Goal: Use online tool/utility: Use online tool/utility

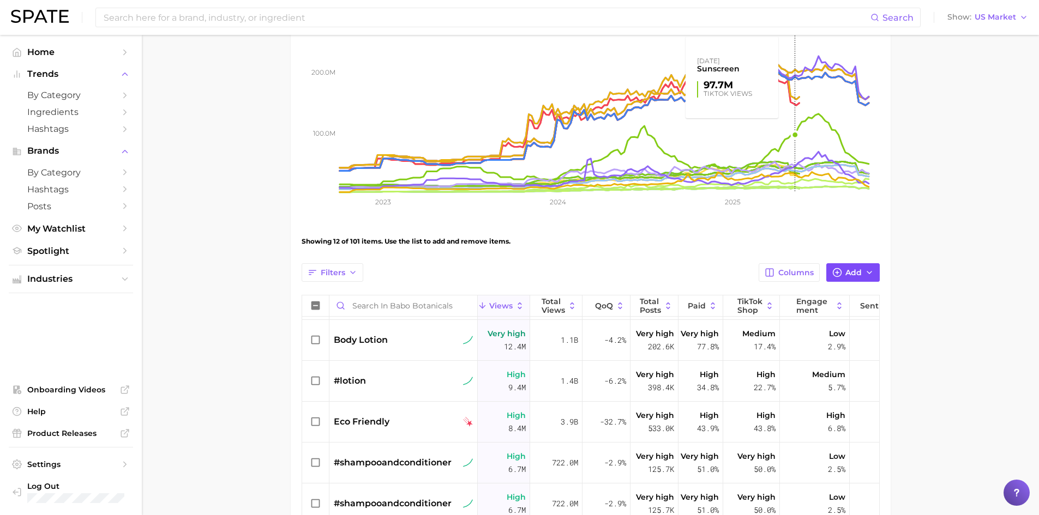
scroll to position [164, 0]
click at [841, 274] on icon "button" at bounding box center [837, 272] width 10 height 10
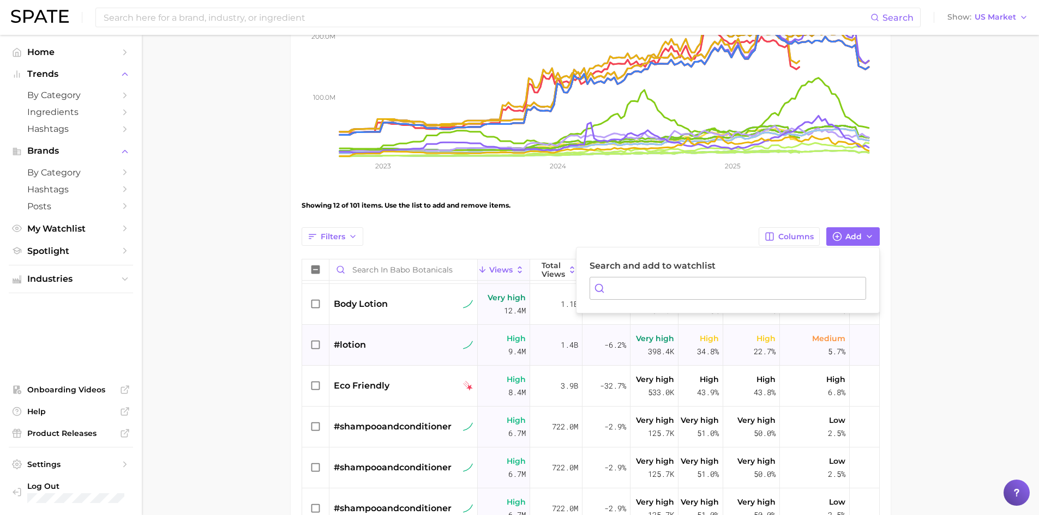
scroll to position [218, 0]
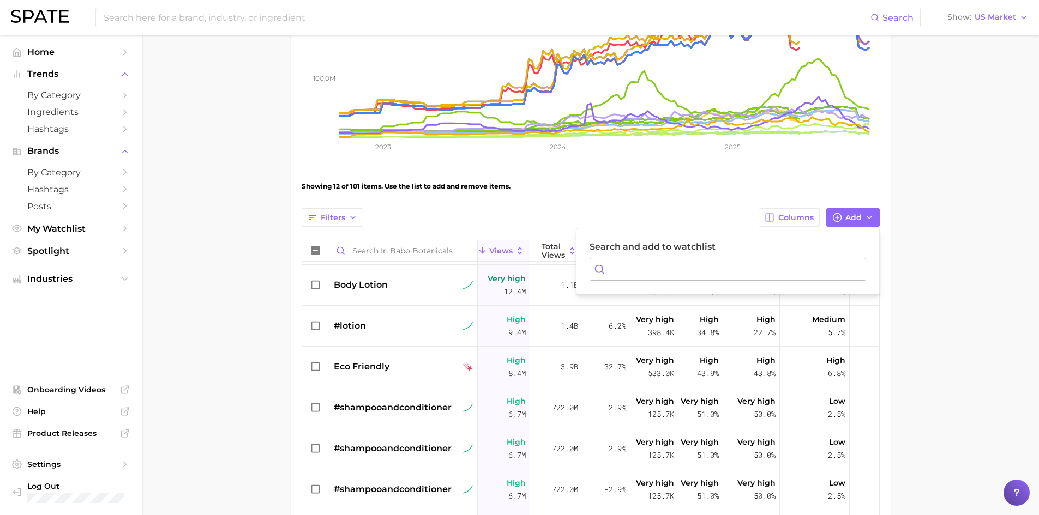
click at [663, 266] on input "Search and add to watchlist" at bounding box center [727, 269] width 276 height 23
type input "w"
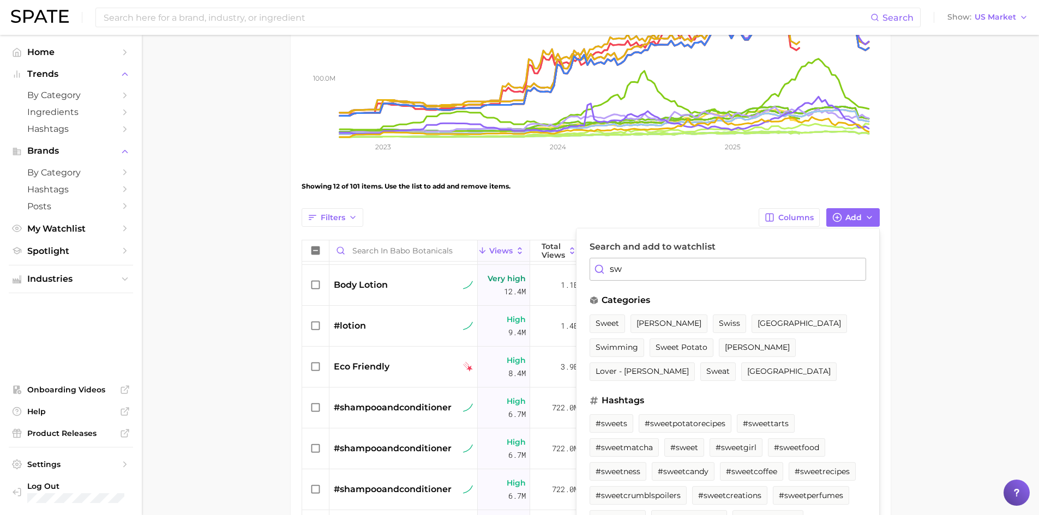
type input "s"
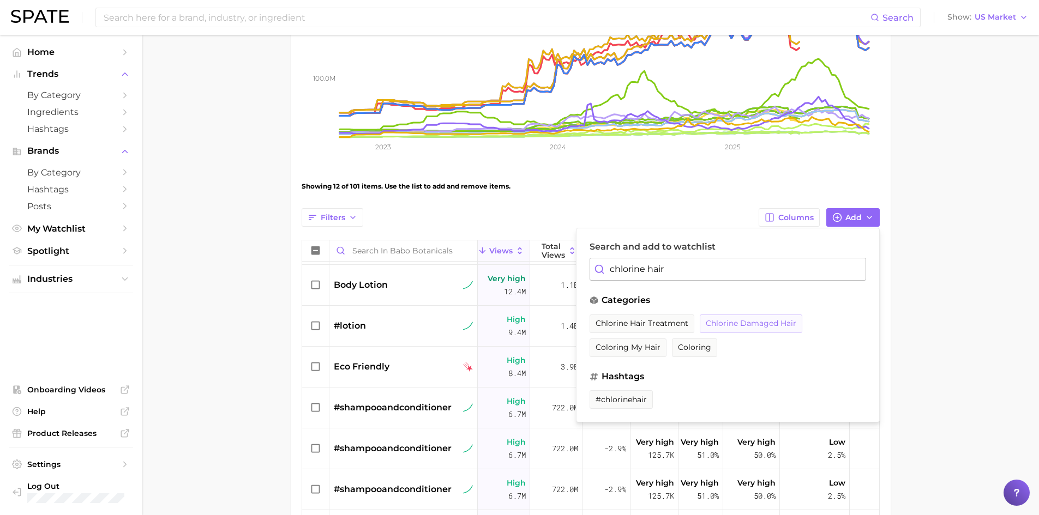
click at [746, 322] on span "chlorine damaged hair" at bounding box center [750, 323] width 90 height 9
click at [628, 398] on span "#chlorinehair" at bounding box center [620, 399] width 51 height 9
click at [687, 273] on input "chlorine hair" at bounding box center [727, 269] width 276 height 23
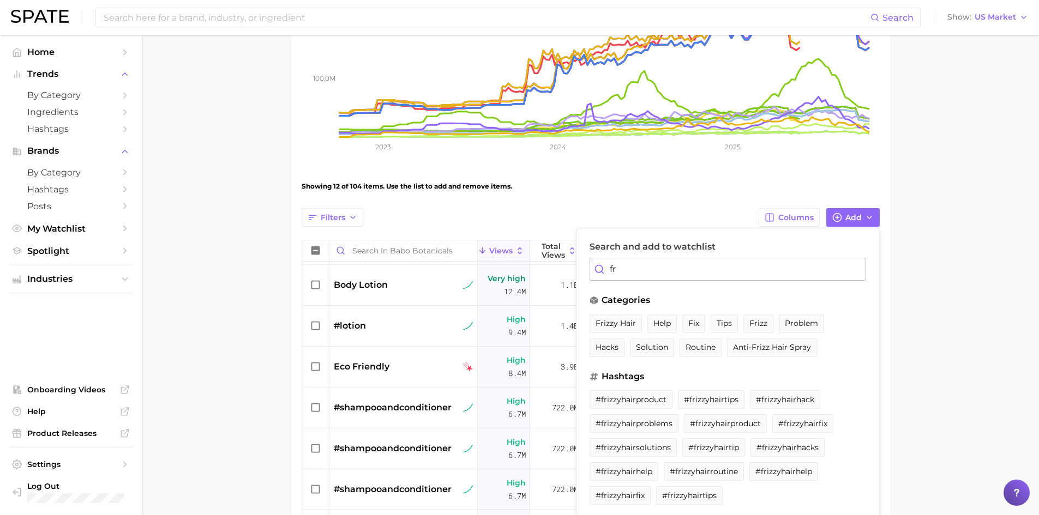
type input "f"
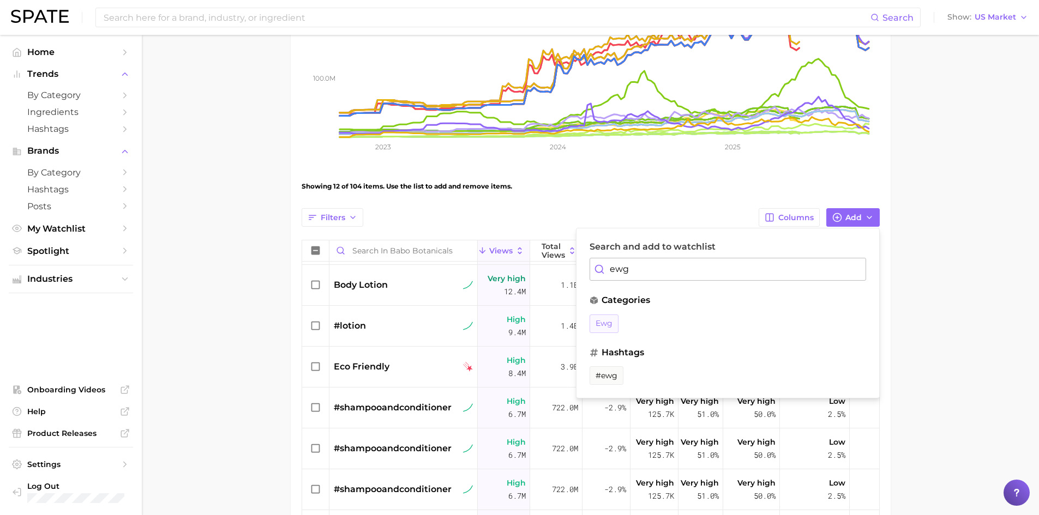
click at [604, 329] on button "ewg" at bounding box center [603, 324] width 29 height 19
click at [604, 374] on span "#ewg" at bounding box center [606, 375] width 22 height 9
click at [648, 276] on input "ewg" at bounding box center [727, 269] width 276 height 23
type input "e"
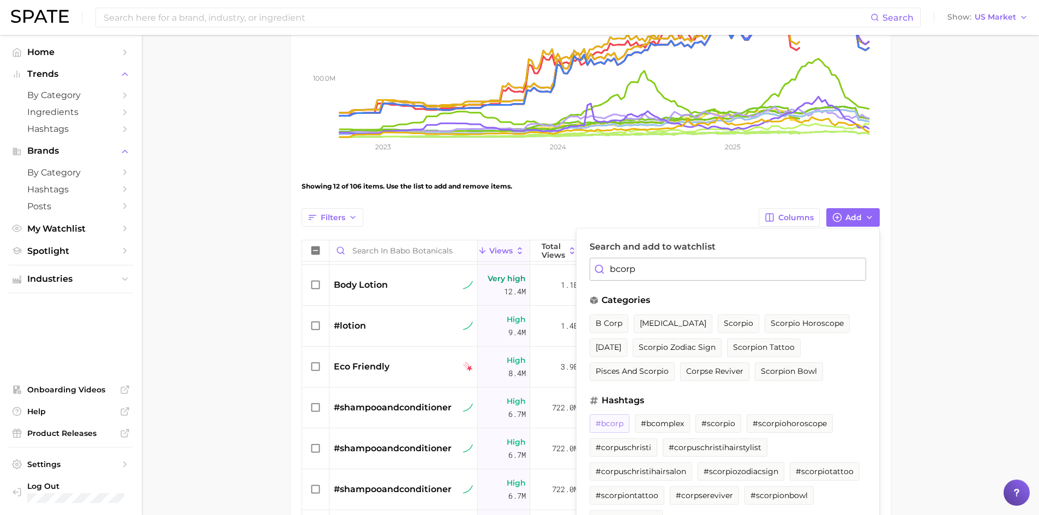
click at [612, 419] on button "#bcorp" at bounding box center [609, 423] width 40 height 19
click at [675, 271] on input "bcorp" at bounding box center [727, 269] width 276 height 23
click at [644, 269] on input "bcorp" at bounding box center [727, 269] width 276 height 23
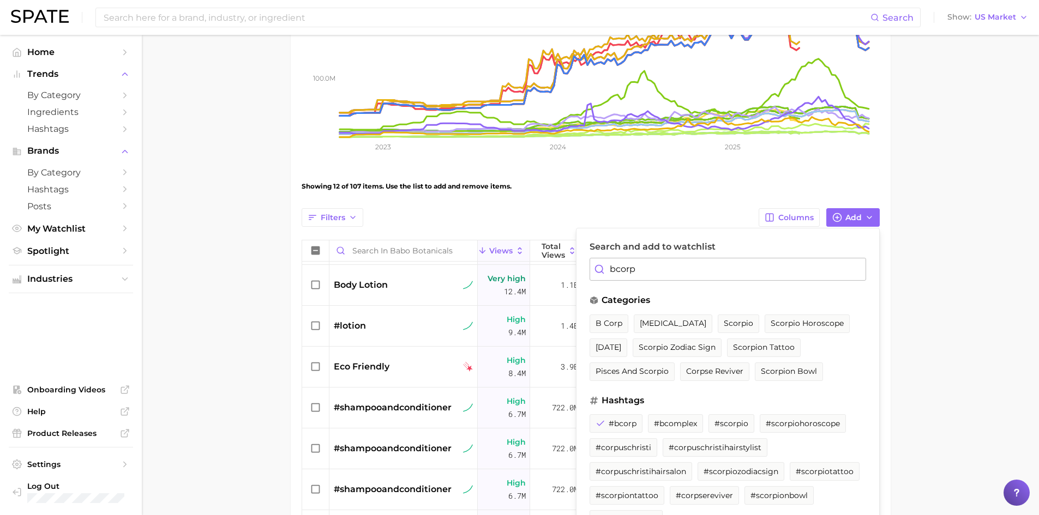
click at [644, 269] on input "bcorp" at bounding box center [727, 269] width 276 height 23
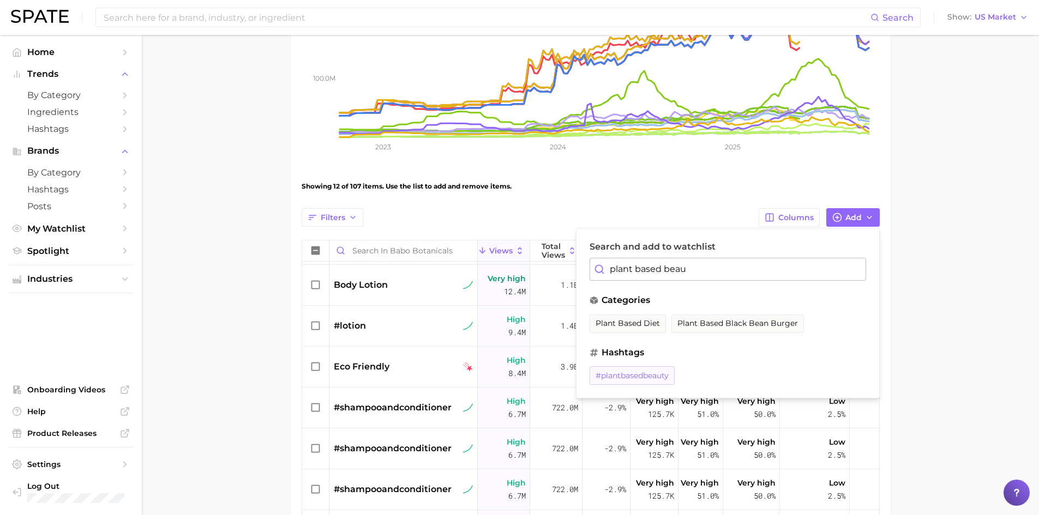
click at [626, 376] on span "#plantbasedbeauty" at bounding box center [631, 375] width 73 height 9
click at [705, 270] on input "plant based beau" at bounding box center [727, 269] width 276 height 23
click at [729, 381] on button "#plantbasedhairproducts" at bounding box center [739, 375] width 108 height 19
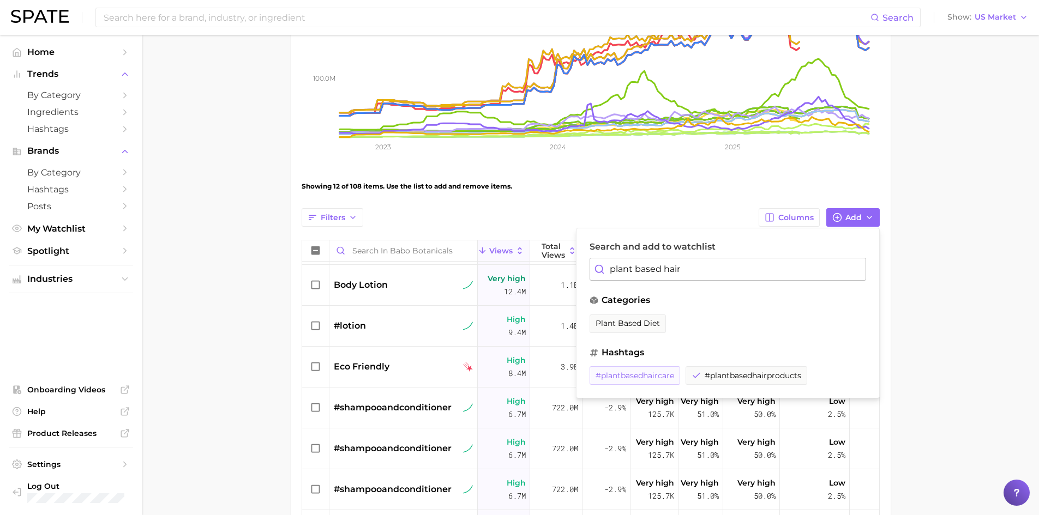
click at [645, 378] on span "#plantbasedhaircare" at bounding box center [634, 375] width 79 height 9
click at [707, 270] on input "plant based hair" at bounding box center [727, 269] width 276 height 23
click at [666, 271] on input "plant based hair" at bounding box center [727, 269] width 276 height 23
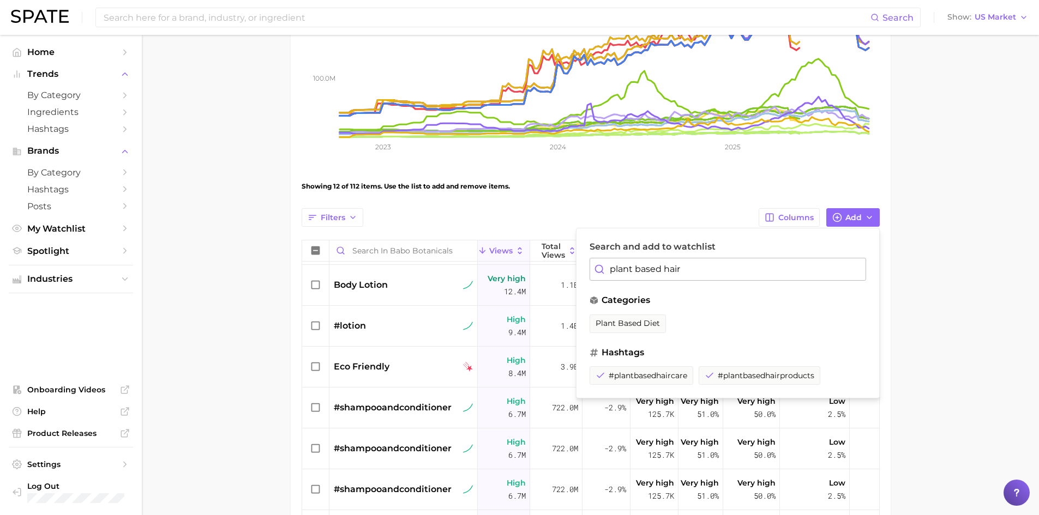
click at [666, 271] on input "plant based hair" at bounding box center [727, 269] width 276 height 23
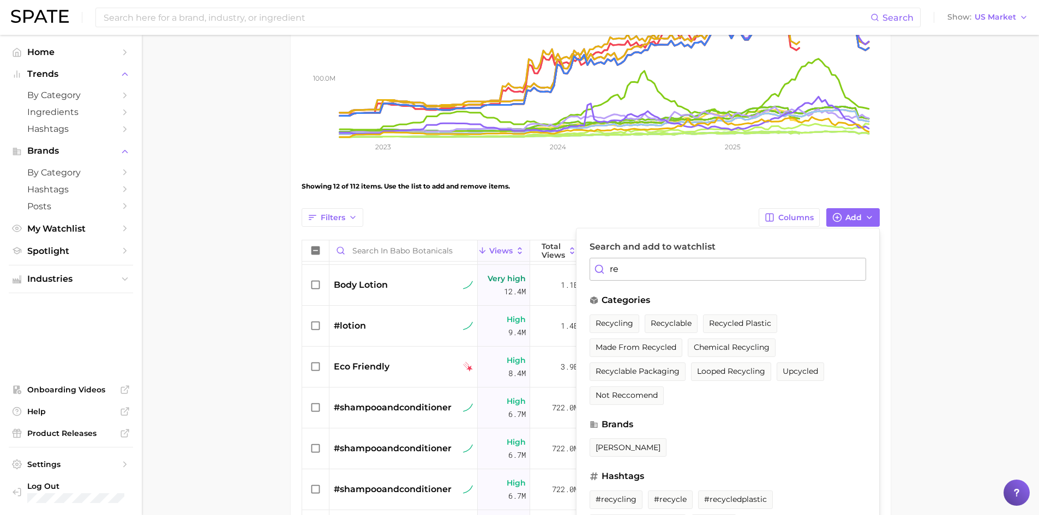
type input "r"
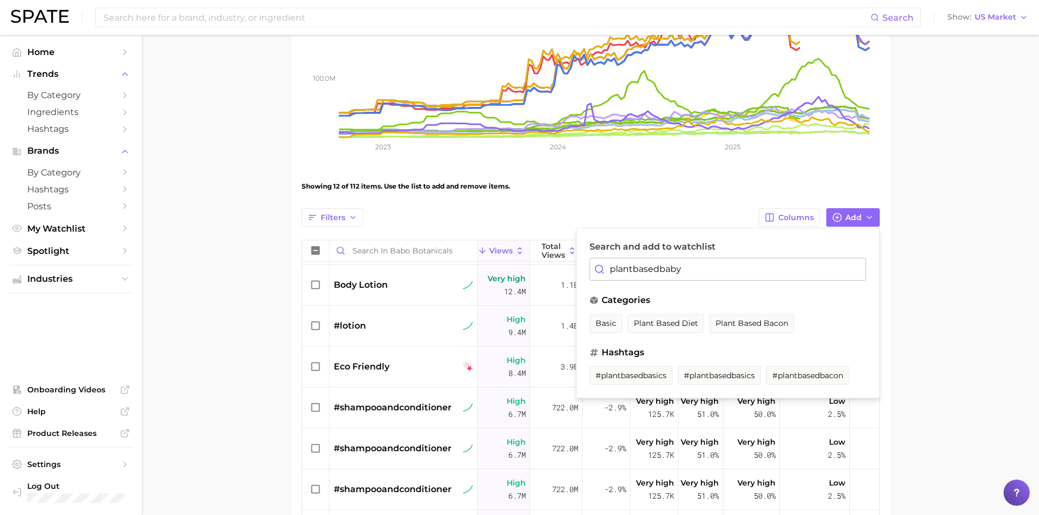
click at [649, 268] on input "plantbasedbaby" at bounding box center [727, 269] width 276 height 23
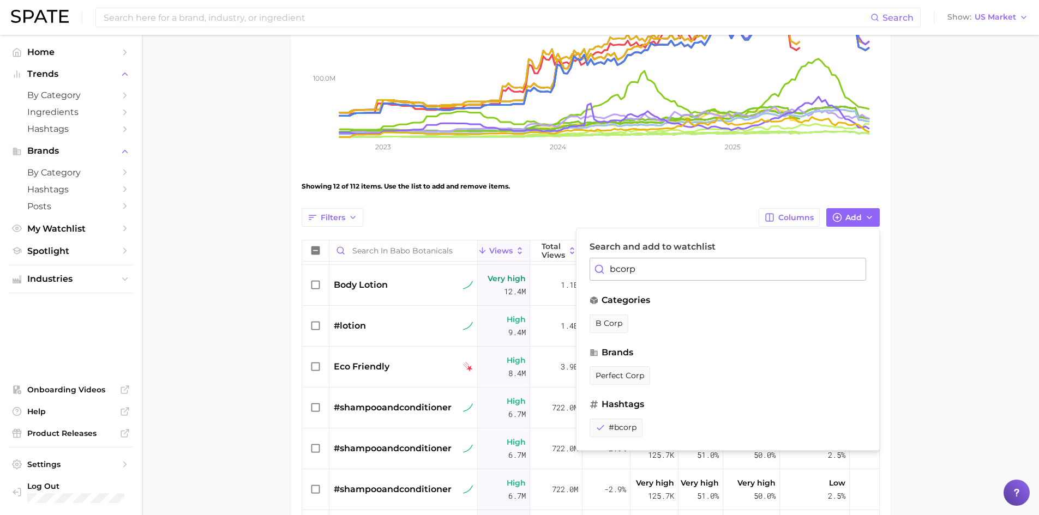
click at [655, 260] on input "bcorp" at bounding box center [727, 269] width 276 height 23
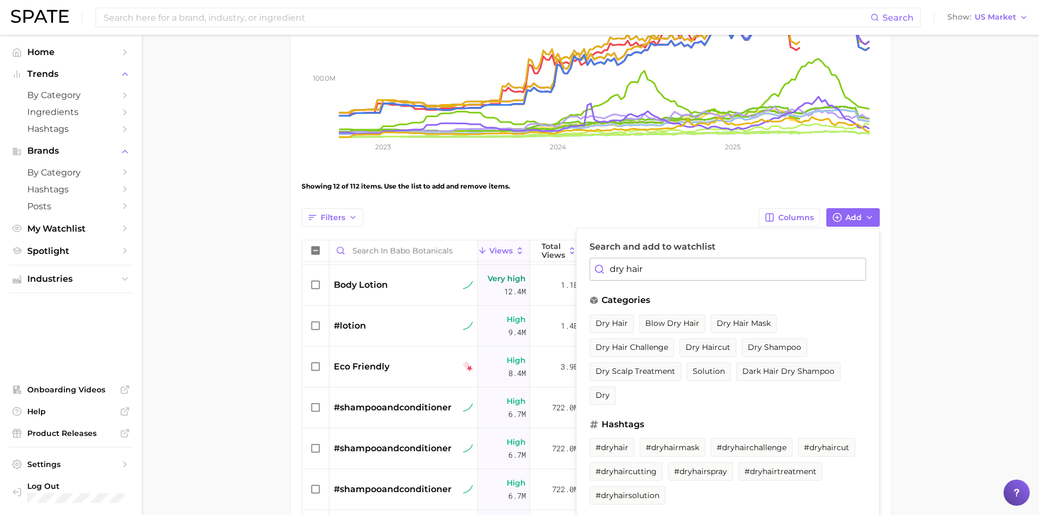
drag, startPoint x: 609, startPoint y: 318, endPoint x: 645, endPoint y: 303, distance: 39.1
click at [610, 318] on button "dry hair" at bounding box center [611, 324] width 44 height 19
click at [703, 277] on input "dry hair" at bounding box center [727, 269] width 276 height 23
click at [702, 276] on input "dry hair" at bounding box center [727, 269] width 276 height 23
click at [702, 272] on input "dry hair" at bounding box center [727, 269] width 276 height 23
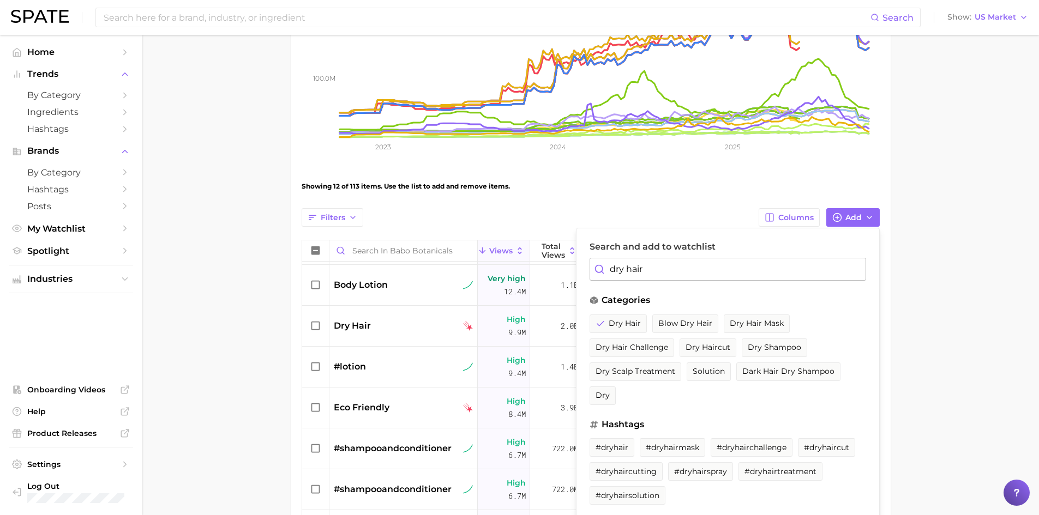
click at [683, 266] on input "dry hair" at bounding box center [727, 269] width 276 height 23
click at [611, 452] on button "#dryhair" at bounding box center [611, 447] width 45 height 19
click at [669, 261] on input "dry hair" at bounding box center [727, 269] width 276 height 23
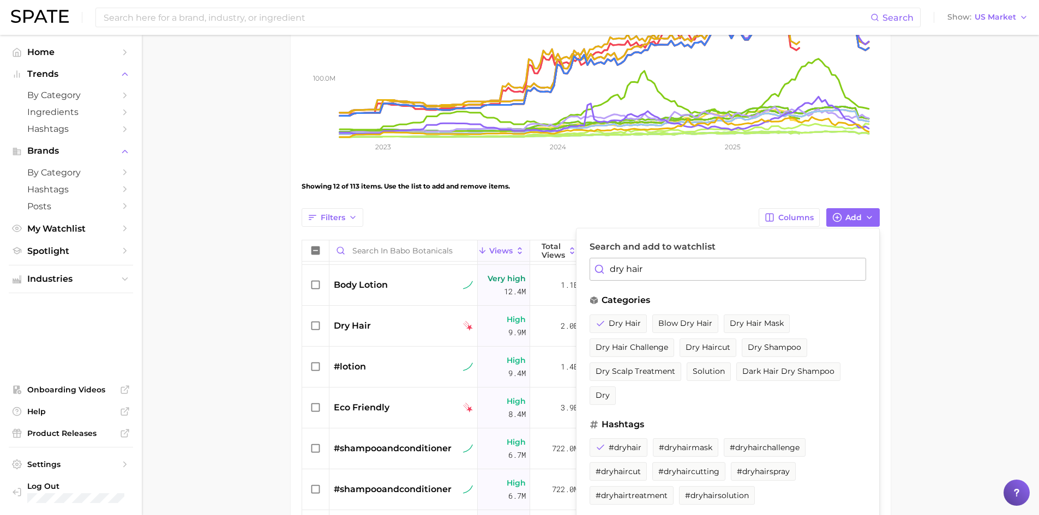
click at [669, 261] on input "dry hair" at bounding box center [727, 269] width 276 height 23
click at [669, 260] on input "dry hair" at bounding box center [727, 269] width 276 height 23
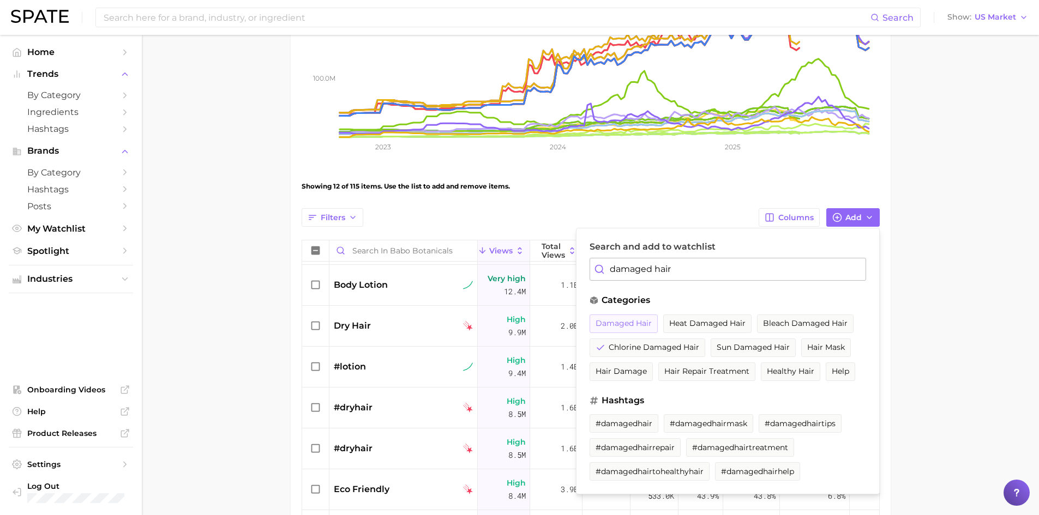
click at [616, 322] on span "damaged hair" at bounding box center [623, 323] width 56 height 9
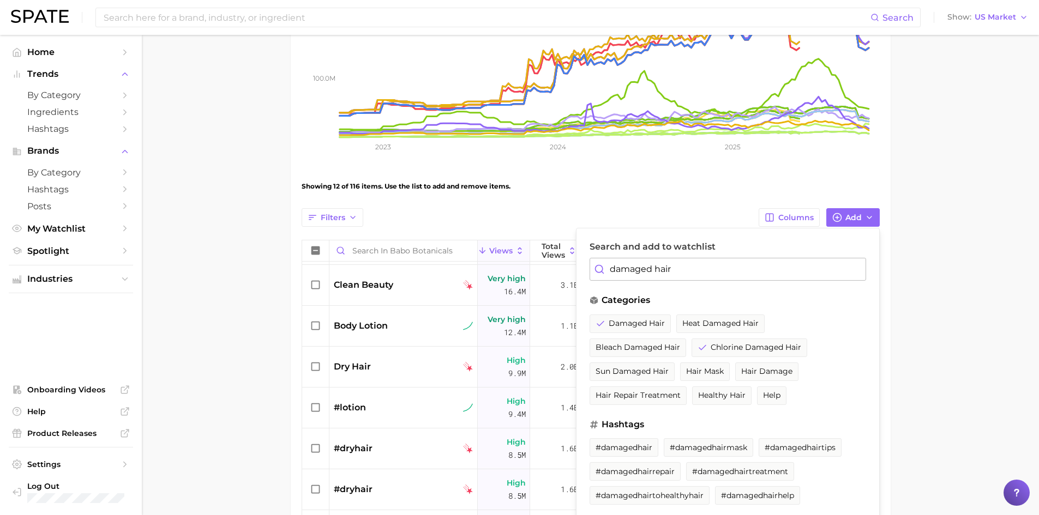
scroll to position [273, 0]
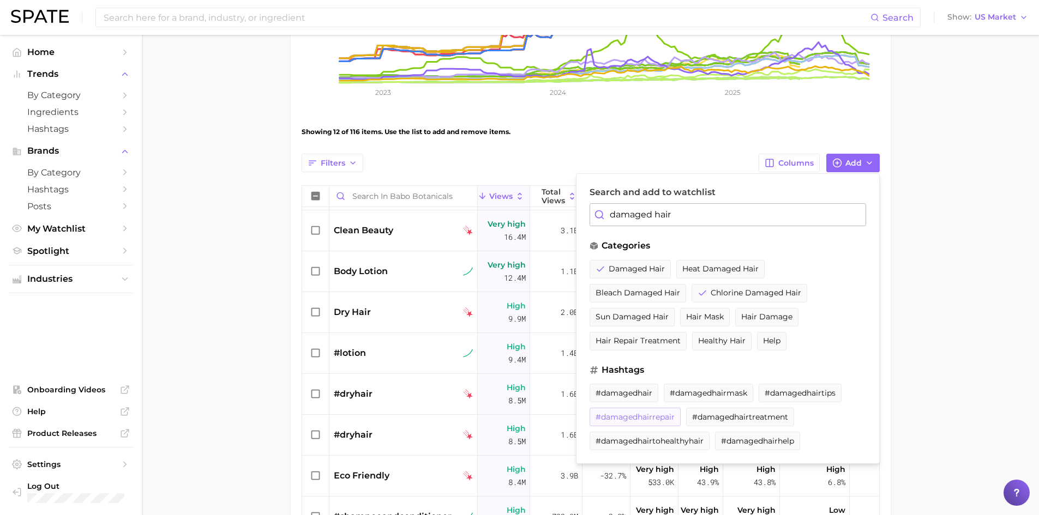
click at [630, 415] on span "#damagedhairrepair" at bounding box center [634, 417] width 79 height 9
click at [709, 225] on input "damaged hair" at bounding box center [727, 214] width 276 height 23
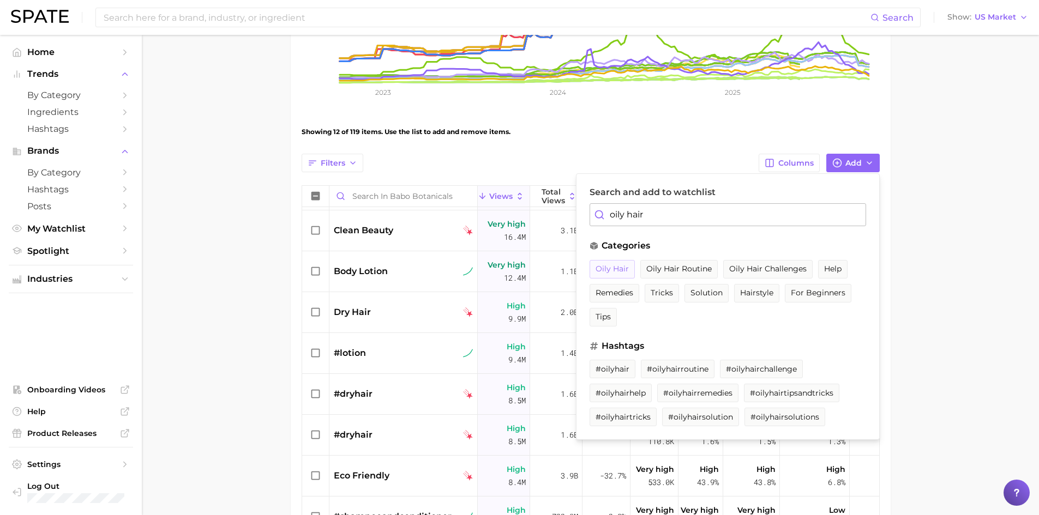
click at [610, 274] on span "oily hair" at bounding box center [611, 268] width 33 height 9
click at [614, 368] on span "#oilyhair" at bounding box center [612, 369] width 34 height 9
click at [629, 225] on input "oily hair" at bounding box center [727, 214] width 276 height 23
click at [630, 224] on input "oily hair" at bounding box center [727, 214] width 276 height 23
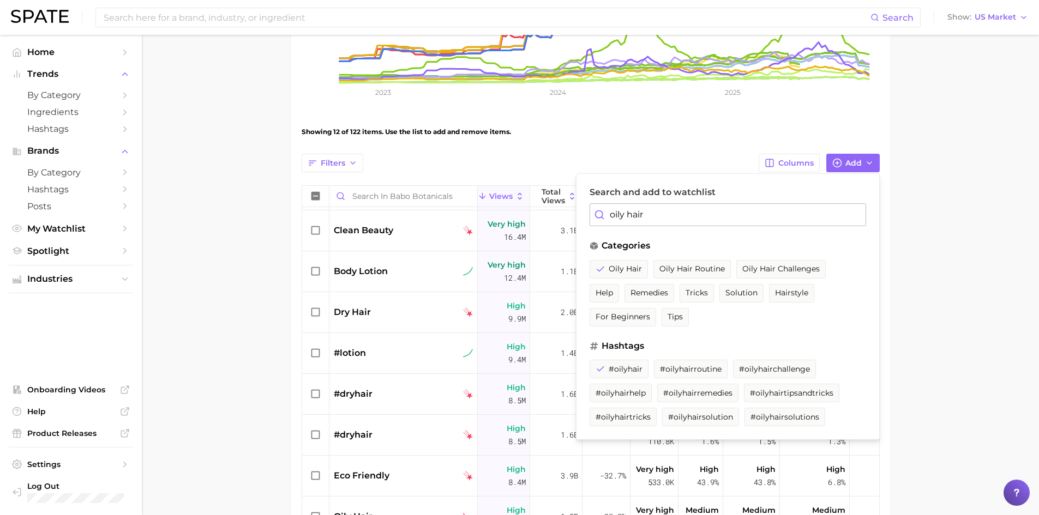
click at [715, 213] on input "oily hair" at bounding box center [727, 214] width 276 height 23
click at [715, 210] on input "oily hair" at bounding box center [727, 214] width 276 height 23
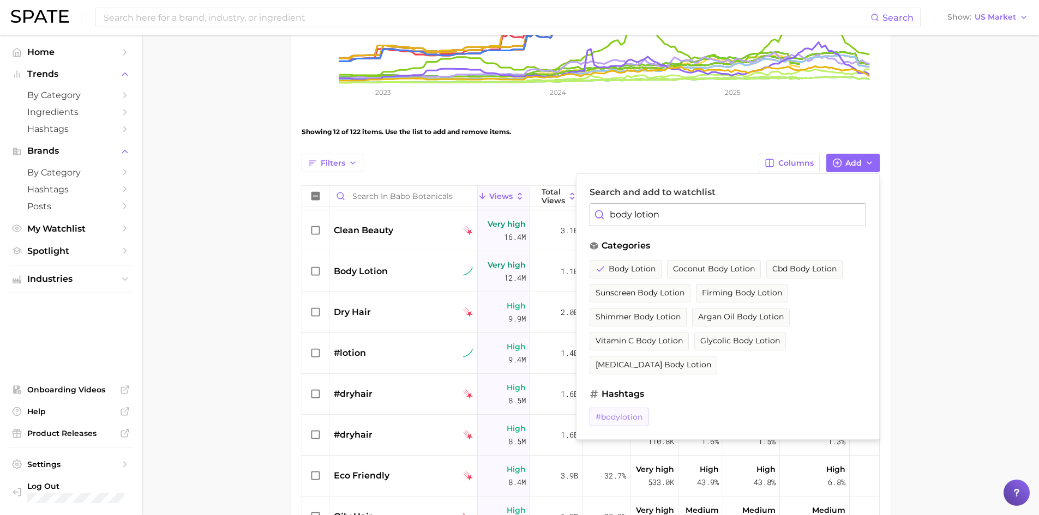
click at [629, 414] on span "#bodylotion" at bounding box center [618, 417] width 47 height 9
click at [674, 210] on input "body lotion" at bounding box center [727, 214] width 276 height 23
click at [675, 209] on input "body lotion" at bounding box center [727, 214] width 276 height 23
drag, startPoint x: 676, startPoint y: 208, endPoint x: 677, endPoint y: 203, distance: 5.6
click at [679, 206] on input "body lotion" at bounding box center [727, 214] width 276 height 23
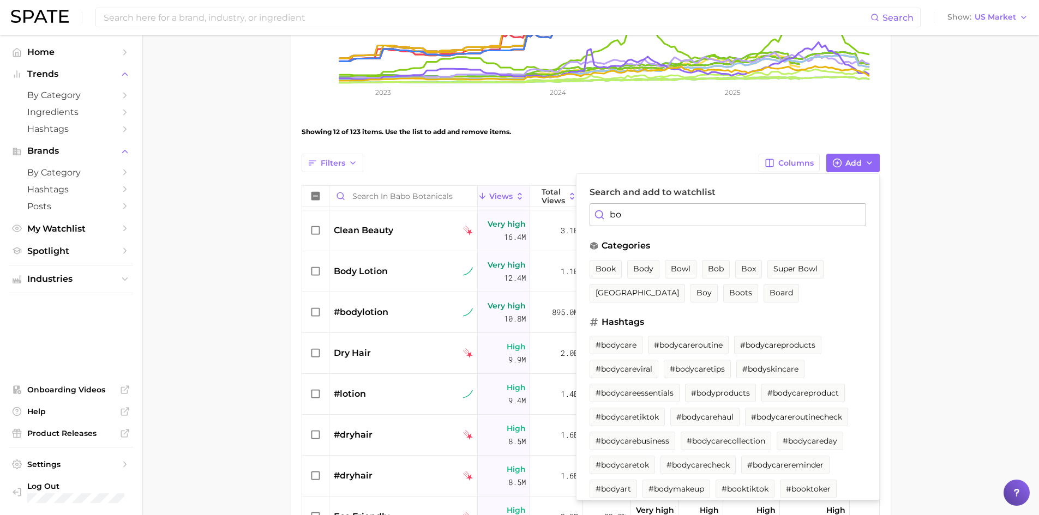
type input "b"
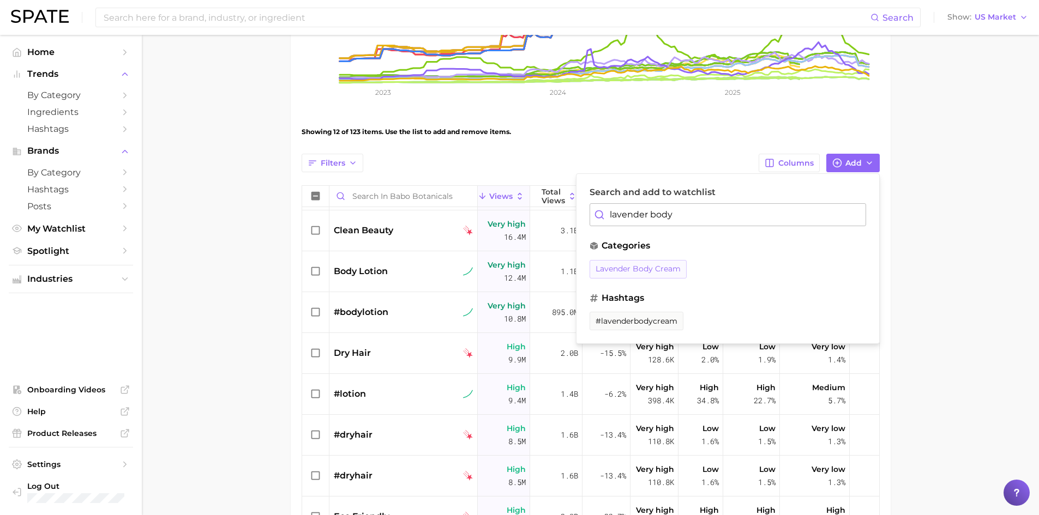
click at [626, 268] on span "lavender body cream" at bounding box center [637, 268] width 85 height 9
click at [706, 213] on input "lavender body" at bounding box center [727, 214] width 276 height 23
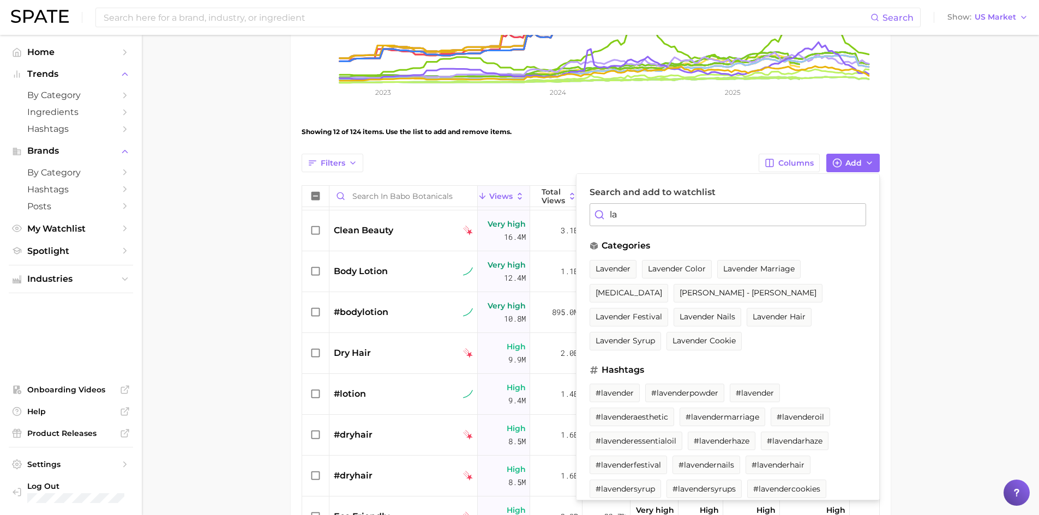
type input "l"
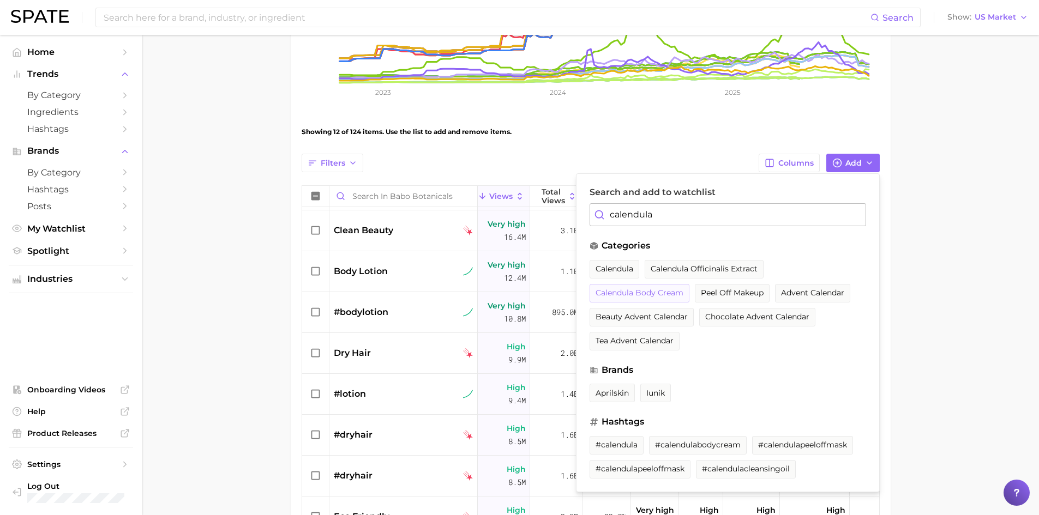
click at [613, 295] on span "calendula body cream" at bounding box center [639, 292] width 88 height 9
click at [681, 445] on span "#calendulabodycream" at bounding box center [698, 445] width 86 height 9
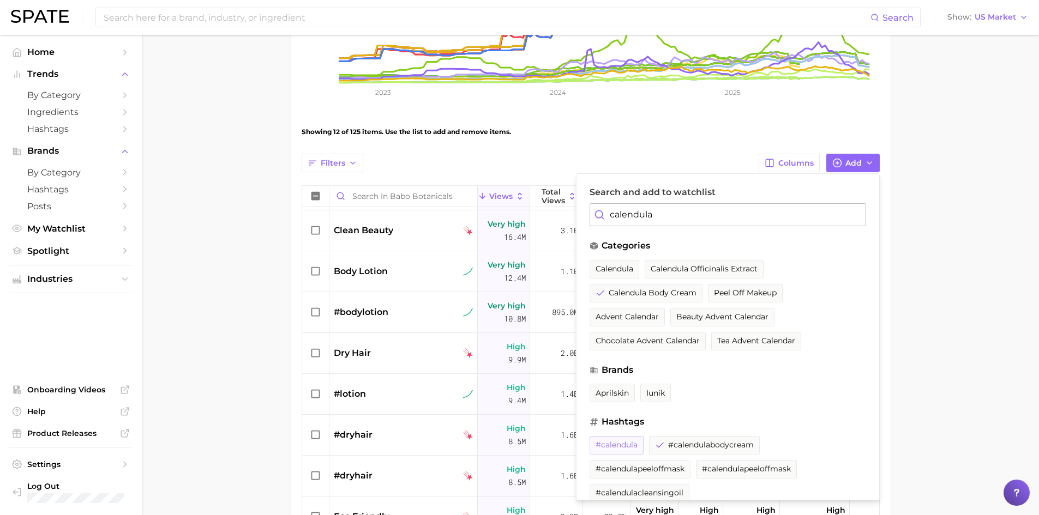
click at [622, 444] on span "#calendula" at bounding box center [616, 445] width 42 height 9
click at [691, 209] on input "calendula" at bounding box center [727, 214] width 276 height 23
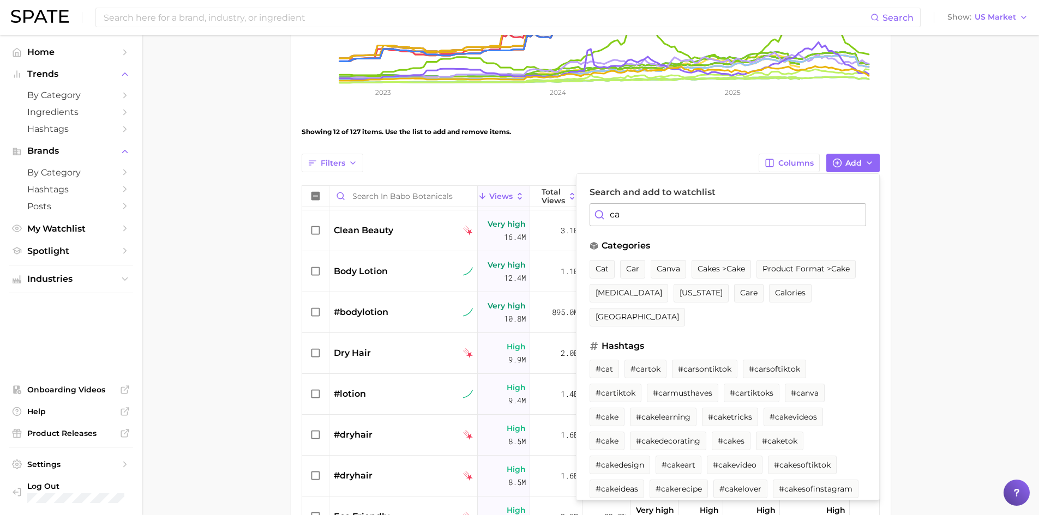
type input "c"
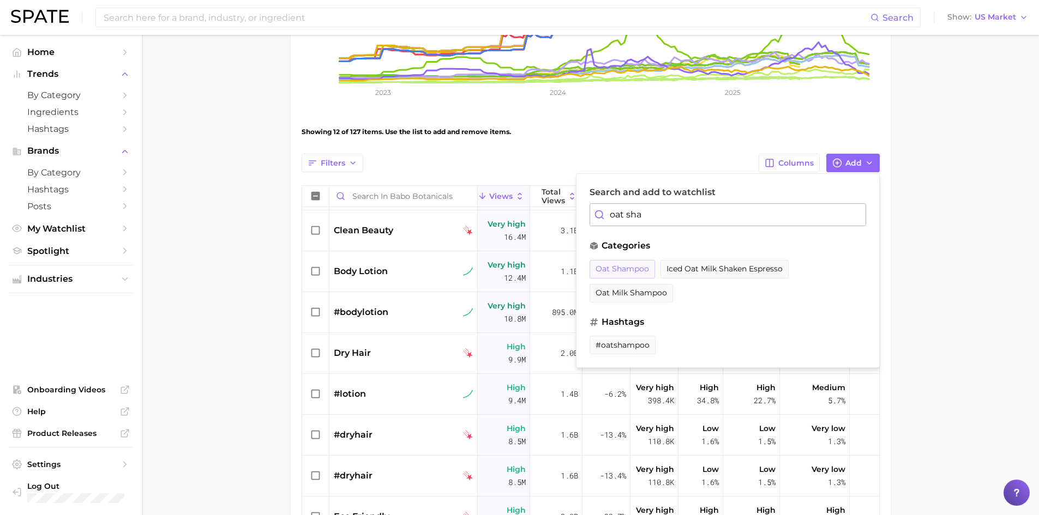
click at [609, 270] on span "oat shampoo" at bounding box center [621, 268] width 53 height 9
click at [616, 341] on span "#oatshampoo" at bounding box center [622, 345] width 54 height 9
click at [653, 217] on input "oat sha" at bounding box center [727, 214] width 276 height 23
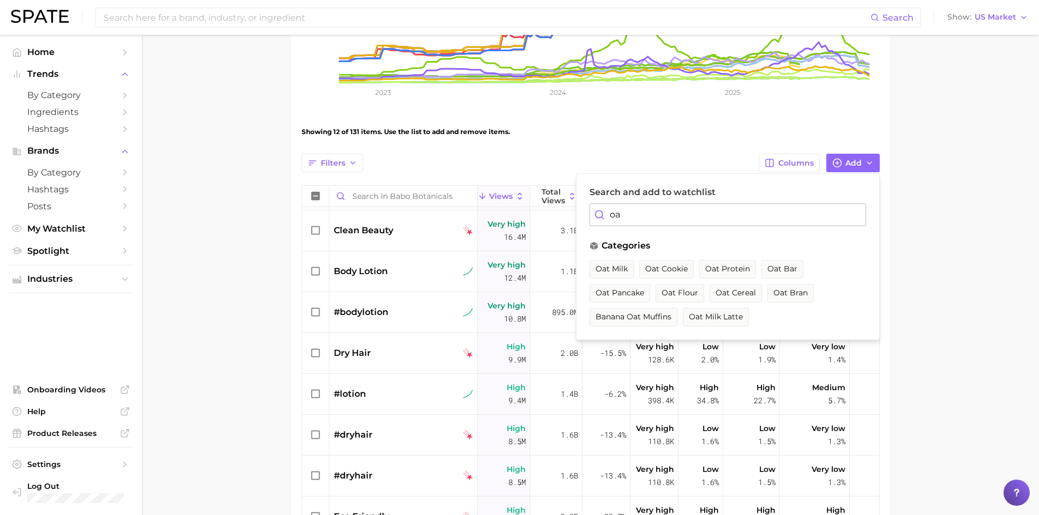
type input "o"
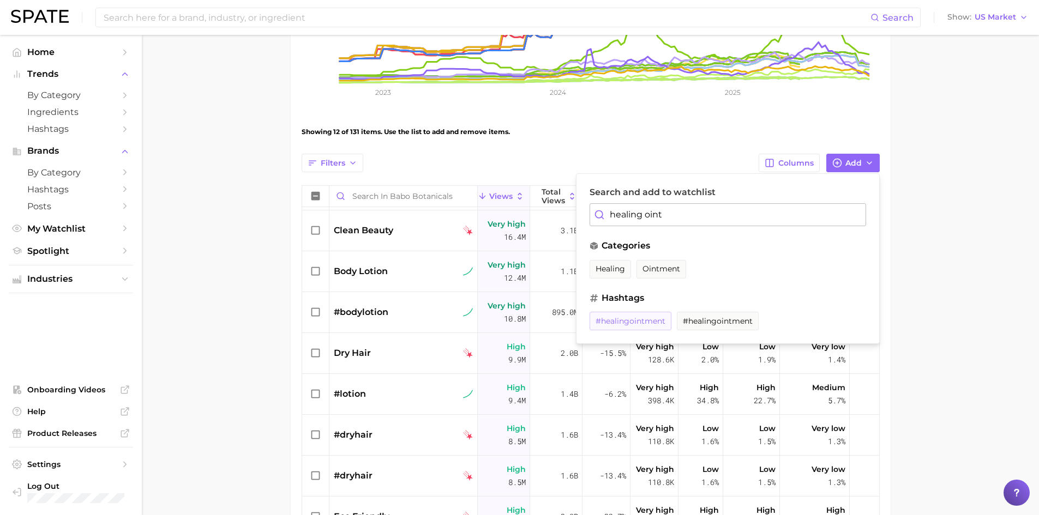
click at [623, 324] on span "#healingointment" at bounding box center [630, 321] width 70 height 9
click at [714, 209] on input "healing oint" at bounding box center [727, 214] width 276 height 23
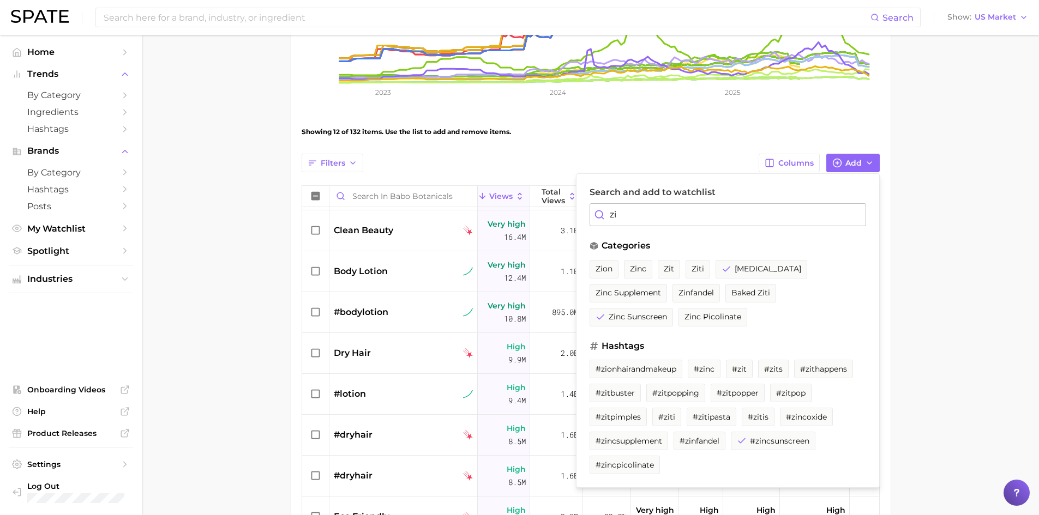
type input "z"
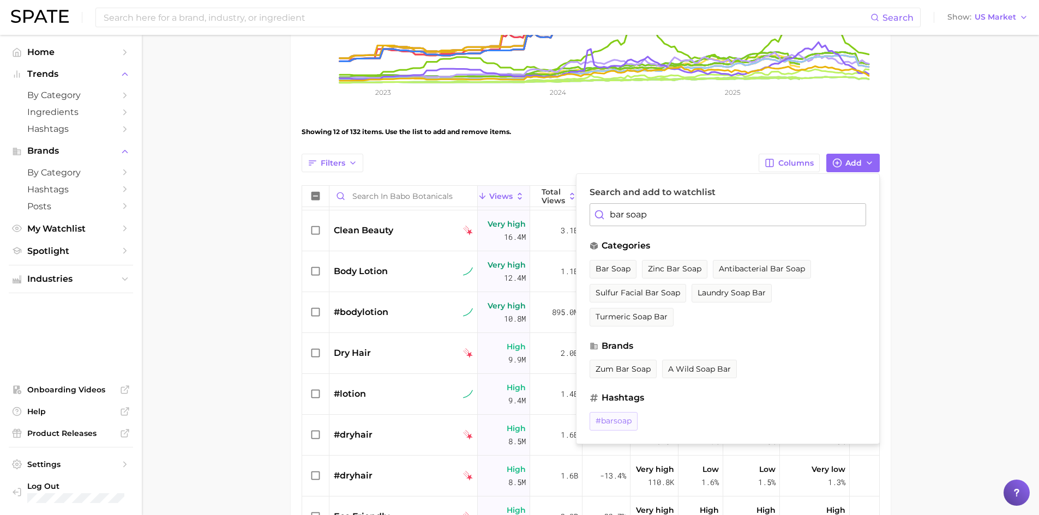
click at [614, 417] on span "#barsoap" at bounding box center [613, 421] width 36 height 9
click at [641, 220] on input "bar soap" at bounding box center [727, 214] width 276 height 23
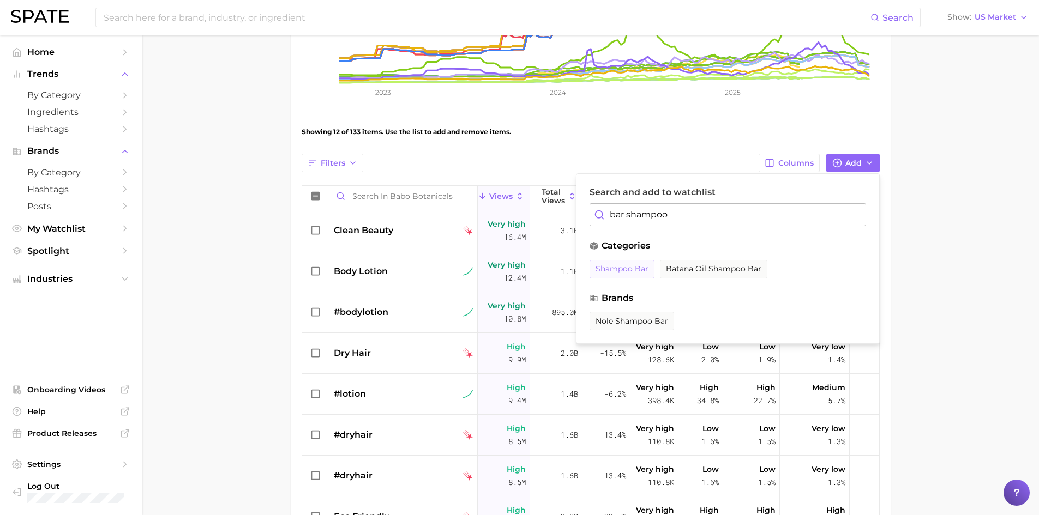
click at [628, 267] on span "shampoo bar" at bounding box center [621, 268] width 53 height 9
click at [649, 216] on input "bar shampoo" at bounding box center [727, 214] width 276 height 23
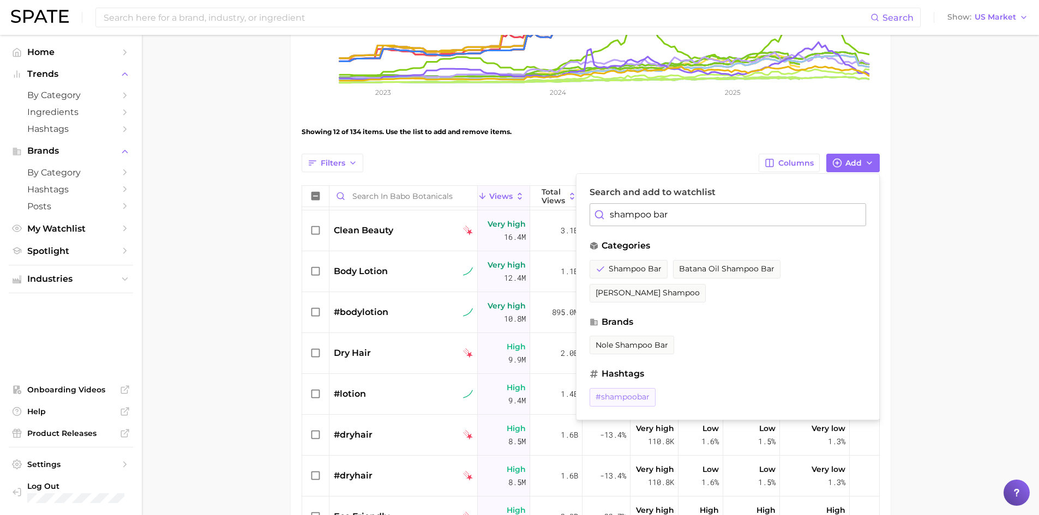
click at [614, 393] on span "#shampoobar" at bounding box center [622, 397] width 54 height 9
click at [613, 208] on input "shampoo bar" at bounding box center [727, 214] width 276 height 23
click at [683, 220] on input "shampoo bar" at bounding box center [727, 214] width 276 height 23
click at [684, 218] on input "shampoo bar" at bounding box center [727, 214] width 276 height 23
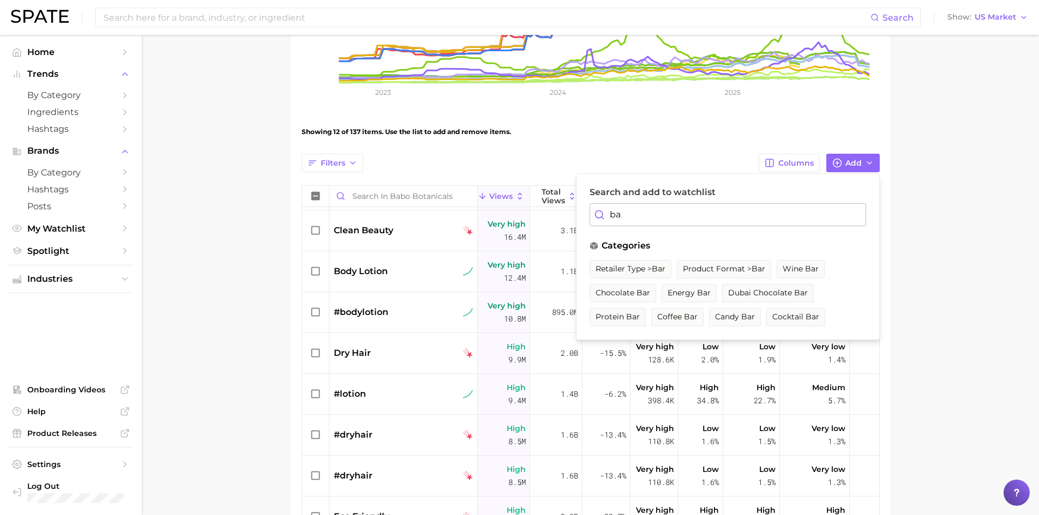
type input "b"
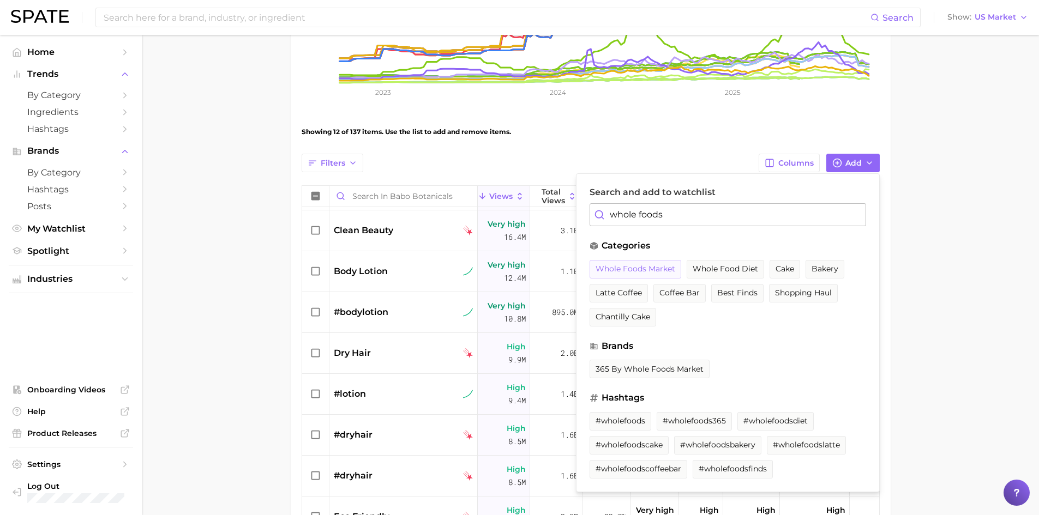
click at [629, 267] on span "whole foods market" at bounding box center [635, 268] width 80 height 9
click at [721, 472] on span "#wholefoodsfinds" at bounding box center [732, 468] width 68 height 9
click at [651, 218] on input "whole foods" at bounding box center [727, 214] width 276 height 23
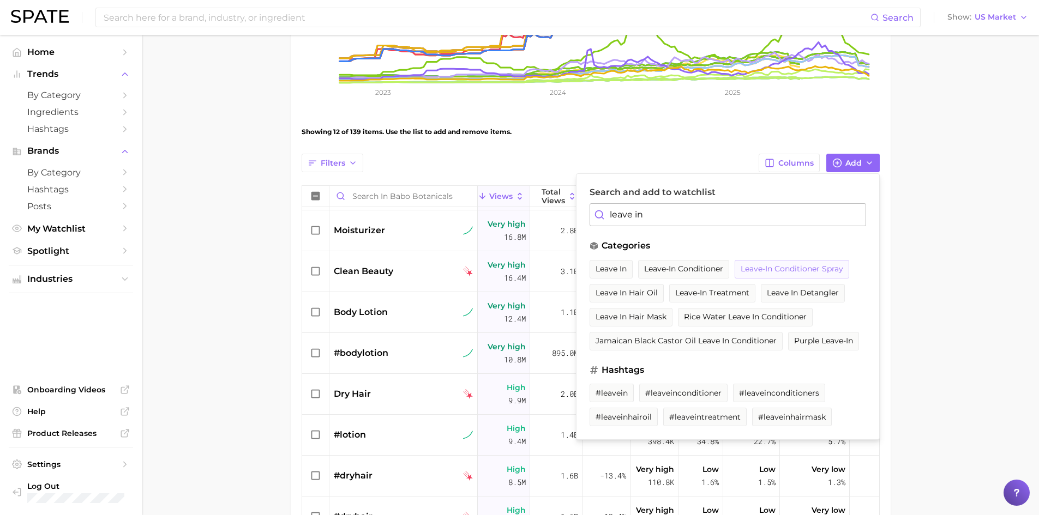
click at [772, 265] on span "leave-in conditioner spray" at bounding box center [791, 268] width 102 height 9
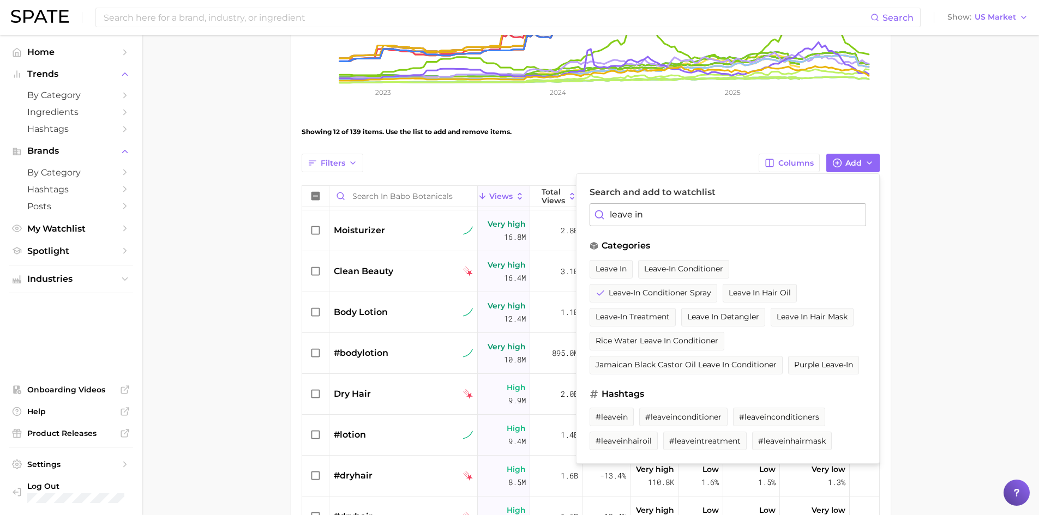
click at [661, 218] on input "leave in" at bounding box center [727, 214] width 276 height 23
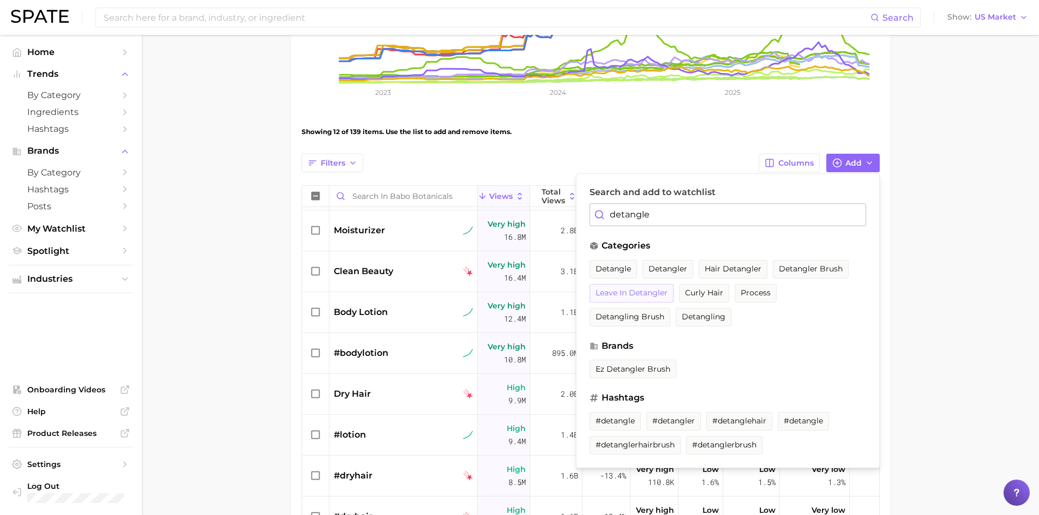
click at [651, 294] on span "leave in detangler" at bounding box center [631, 292] width 72 height 9
click at [673, 417] on span "#detangler" at bounding box center [673, 421] width 43 height 9
click at [676, 219] on input "detangle" at bounding box center [727, 214] width 276 height 23
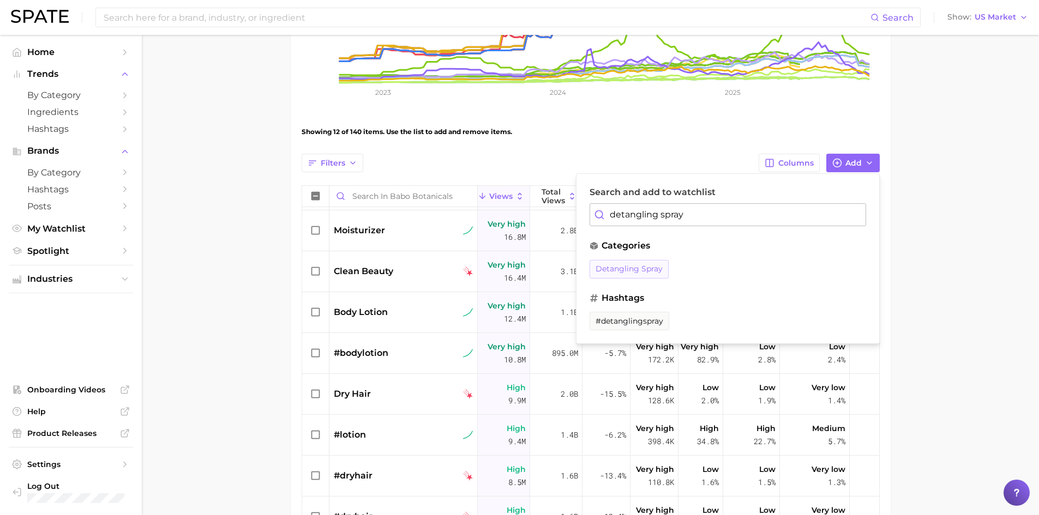
click at [648, 263] on button "detangling spray" at bounding box center [628, 269] width 79 height 19
click at [639, 318] on span "#detanglingspray" at bounding box center [629, 321] width 68 height 9
click at [694, 214] on input "detangling spray" at bounding box center [727, 214] width 276 height 23
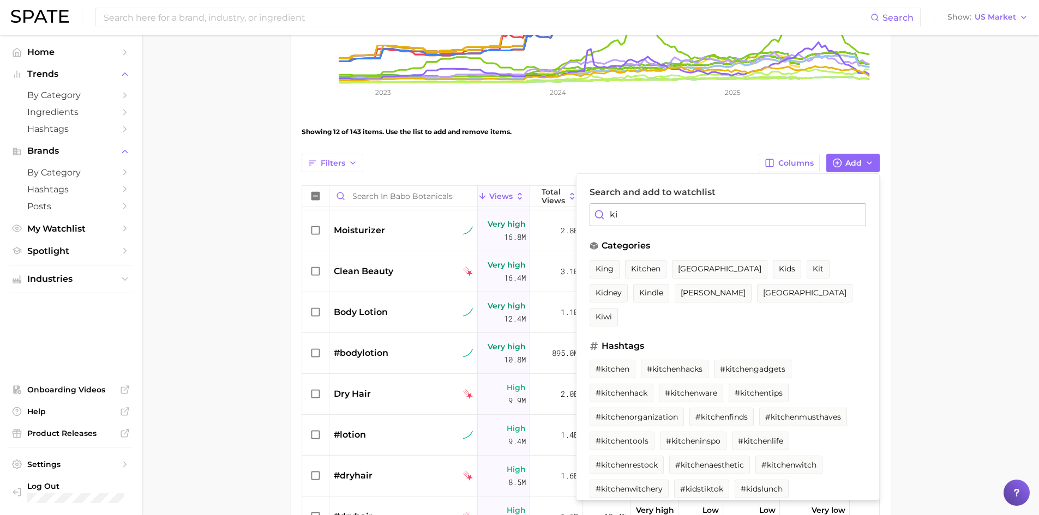
type input "k"
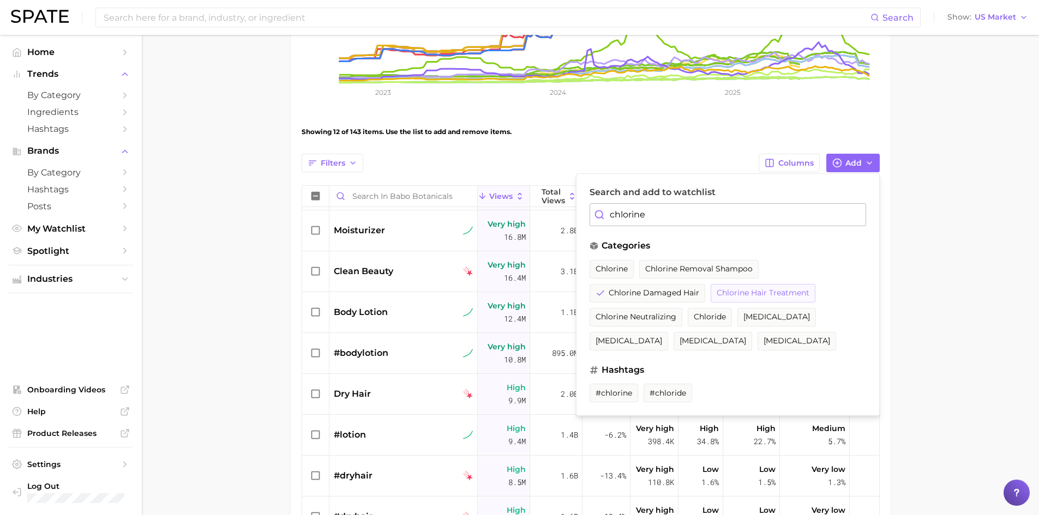
click at [773, 297] on span "chlorine hair treatment" at bounding box center [762, 292] width 93 height 9
click at [710, 214] on input "chlorine" at bounding box center [727, 214] width 276 height 23
type input "c"
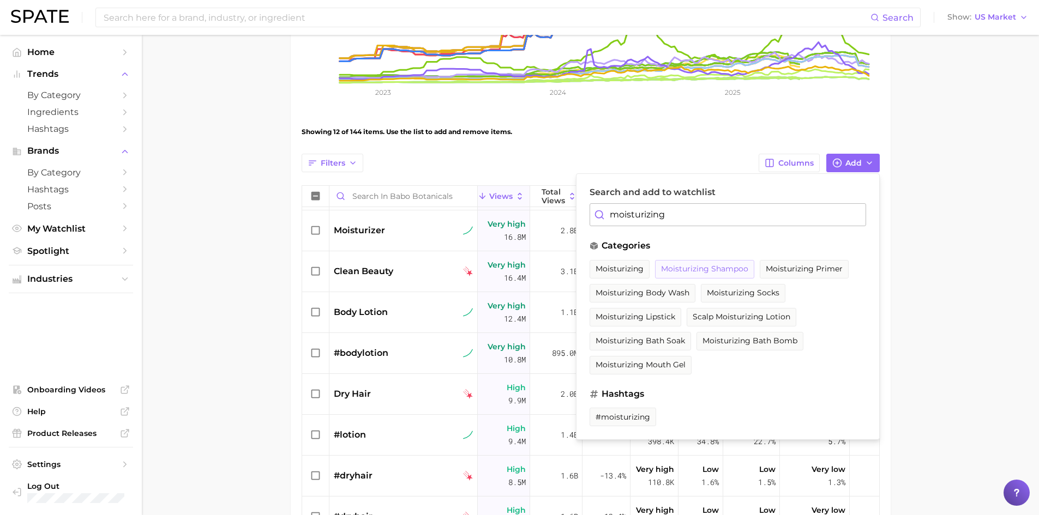
click at [697, 264] on span "moisturizing shampoo" at bounding box center [704, 268] width 87 height 9
click at [697, 220] on input "moisturizing" at bounding box center [727, 214] width 276 height 23
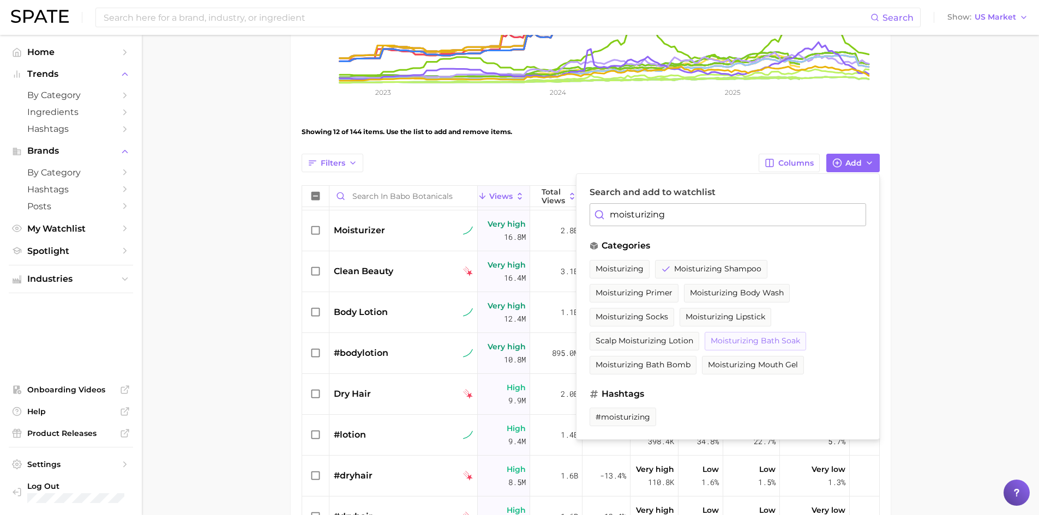
click at [710, 340] on span "moisturizing bath soak" at bounding box center [754, 340] width 89 height 9
click at [690, 297] on span "moisturizing body wash" at bounding box center [737, 292] width 94 height 9
click at [703, 232] on div "Search and add to watchlist moisturizing categories moisturizing moisturizing s…" at bounding box center [728, 306] width 304 height 267
click at [708, 220] on input "moisturizing" at bounding box center [727, 214] width 276 height 23
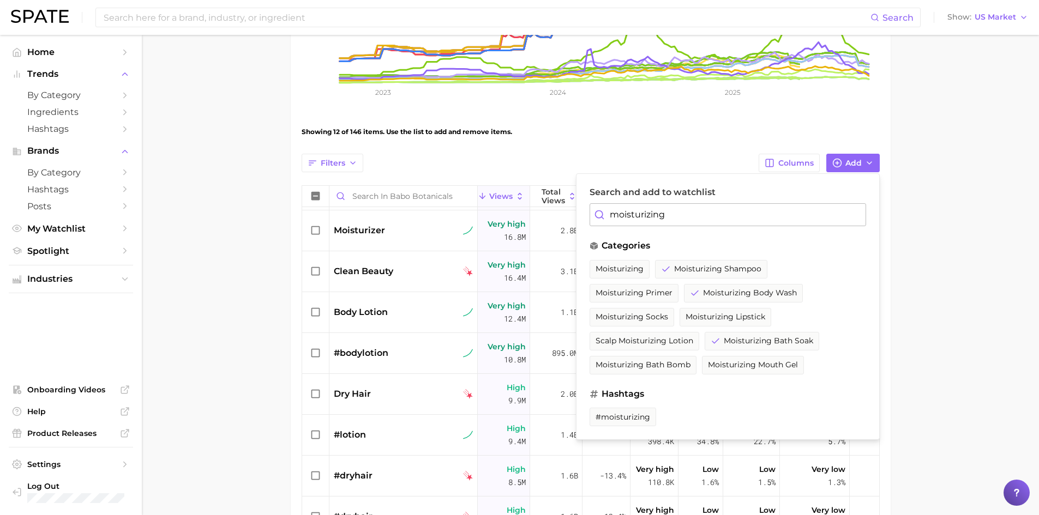
click at [708, 220] on input "moisturizing" at bounding box center [727, 214] width 276 height 23
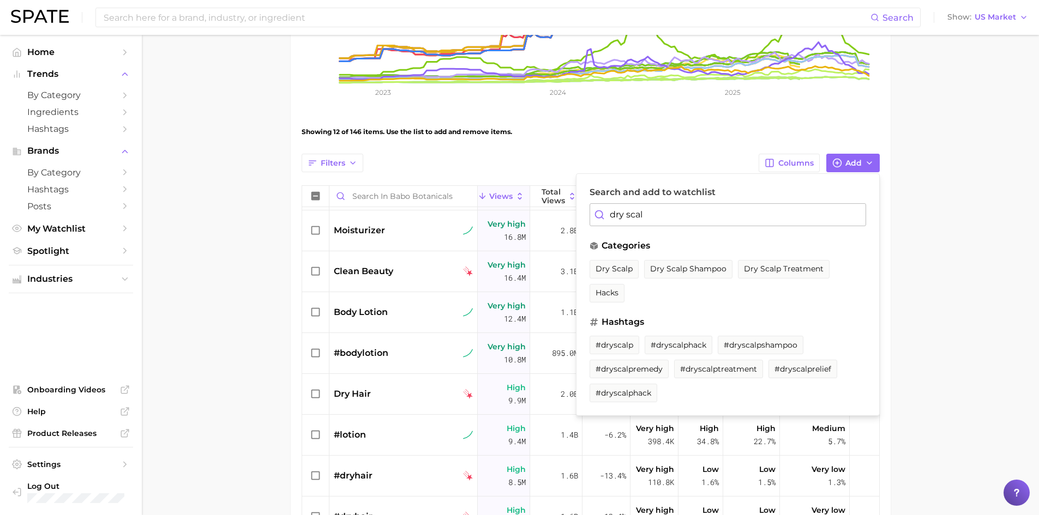
drag, startPoint x: 609, startPoint y: 266, endPoint x: 647, endPoint y: 255, distance: 39.3
click at [610, 266] on span "dry scalp" at bounding box center [613, 268] width 37 height 9
click at [710, 216] on input "dry scal" at bounding box center [727, 214] width 276 height 23
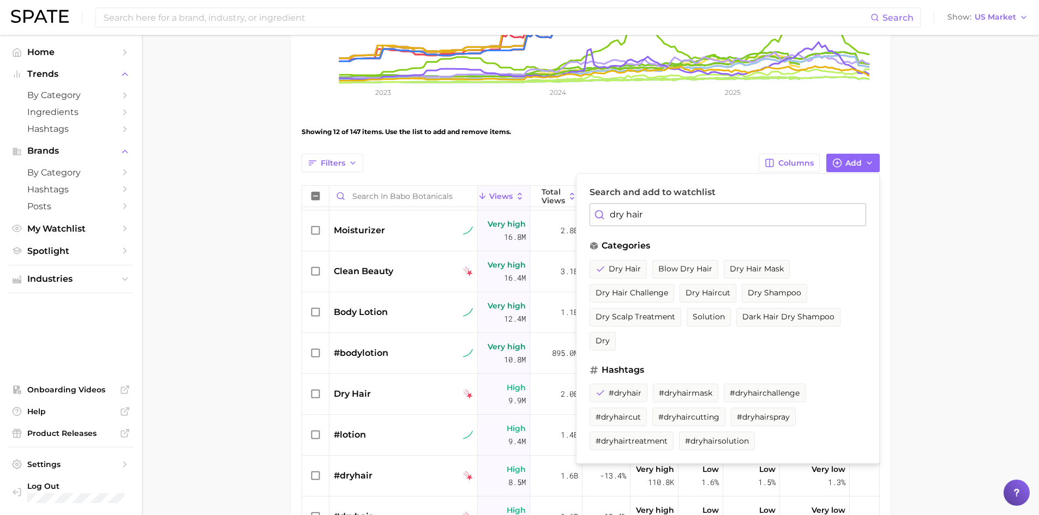
click at [651, 204] on input "dry hair" at bounding box center [727, 214] width 276 height 23
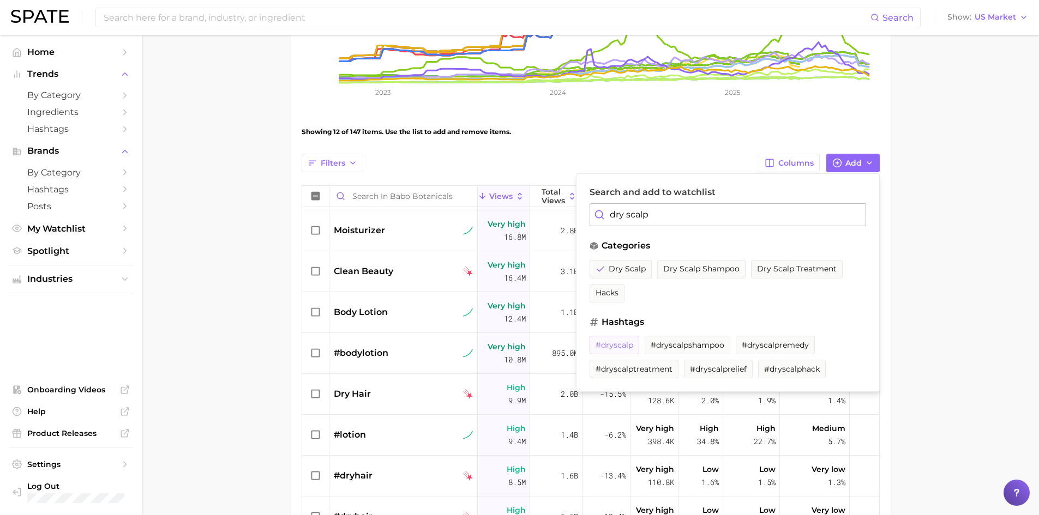
click at [615, 346] on span "#dryscalp" at bounding box center [614, 345] width 38 height 9
click at [696, 207] on input "dry scalp" at bounding box center [727, 214] width 276 height 23
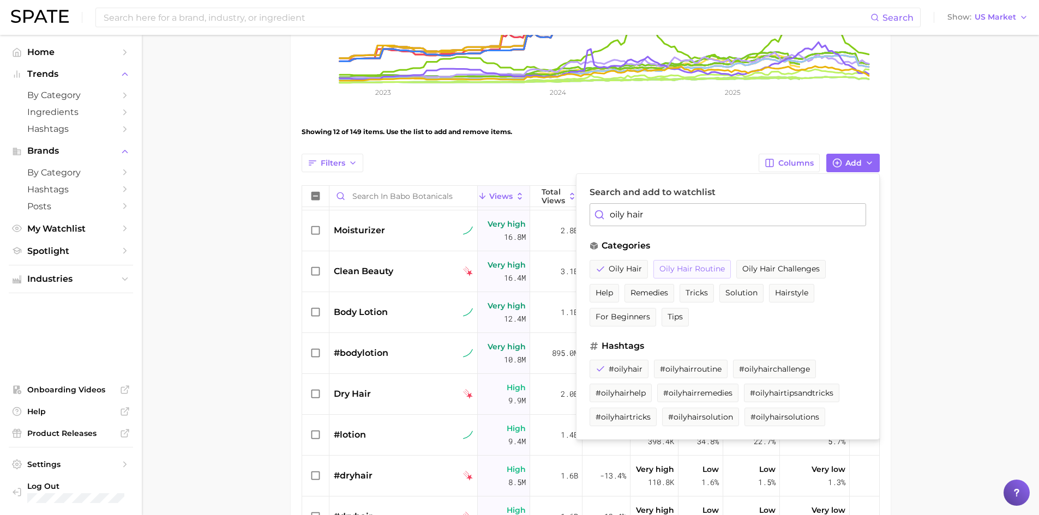
click at [698, 267] on span "oily hair routine" at bounding box center [691, 268] width 65 height 9
click at [687, 365] on span "#oilyhairroutine" at bounding box center [691, 369] width 62 height 9
click at [681, 206] on input "oily hair" at bounding box center [727, 214] width 276 height 23
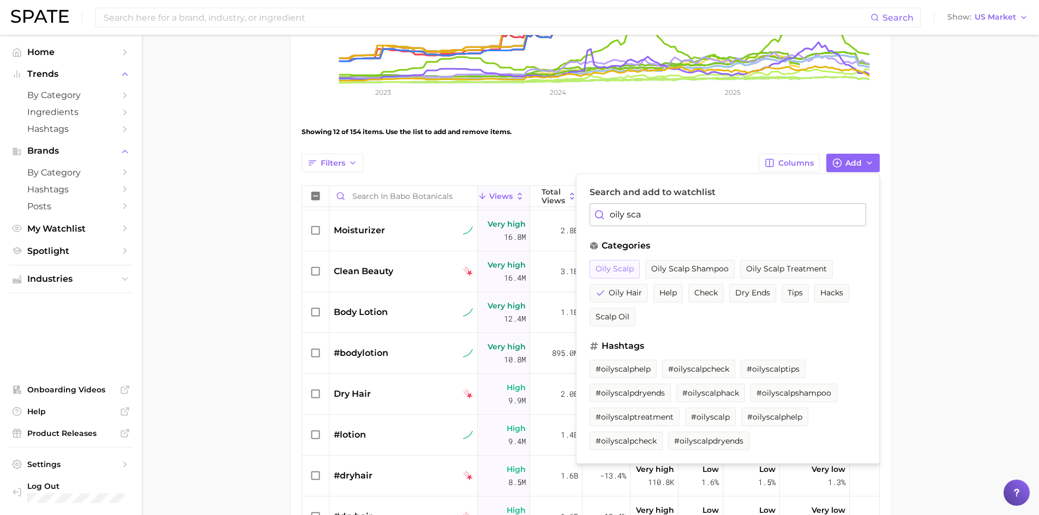
click at [602, 271] on span "oily scalp" at bounding box center [614, 268] width 38 height 9
click at [659, 271] on button "oily scalp shampoo" at bounding box center [702, 269] width 89 height 19
click at [656, 208] on input "oily sca" at bounding box center [727, 214] width 276 height 23
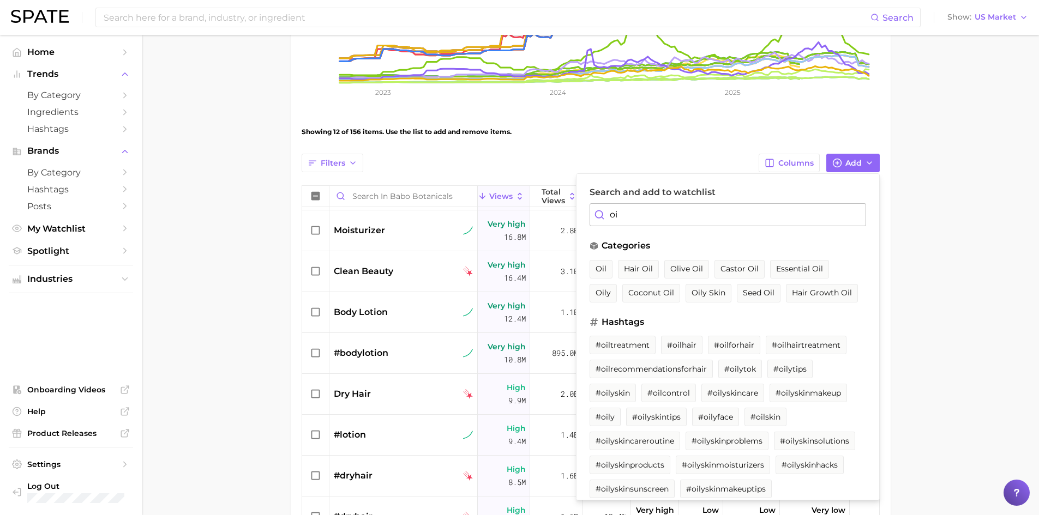
type input "o"
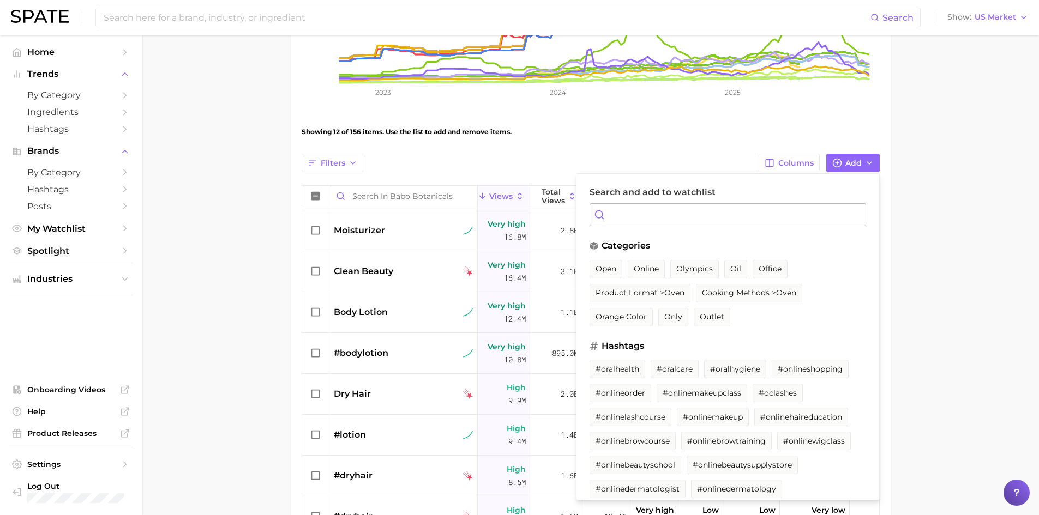
click at [256, 244] on main "Babo Botanicals Settings Overview Google TikTok Instagram View Combined Export …" at bounding box center [590, 264] width 897 height 1004
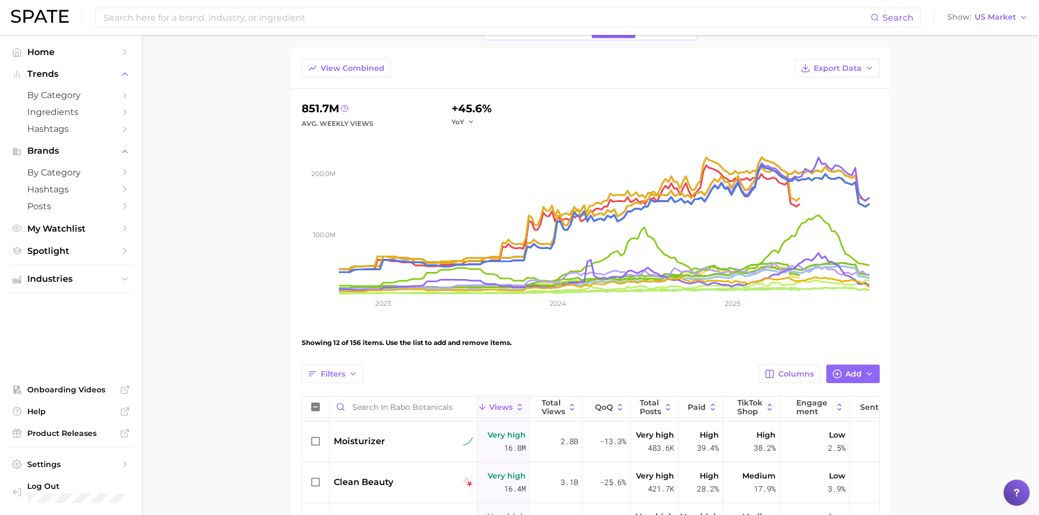
scroll to position [0, 0]
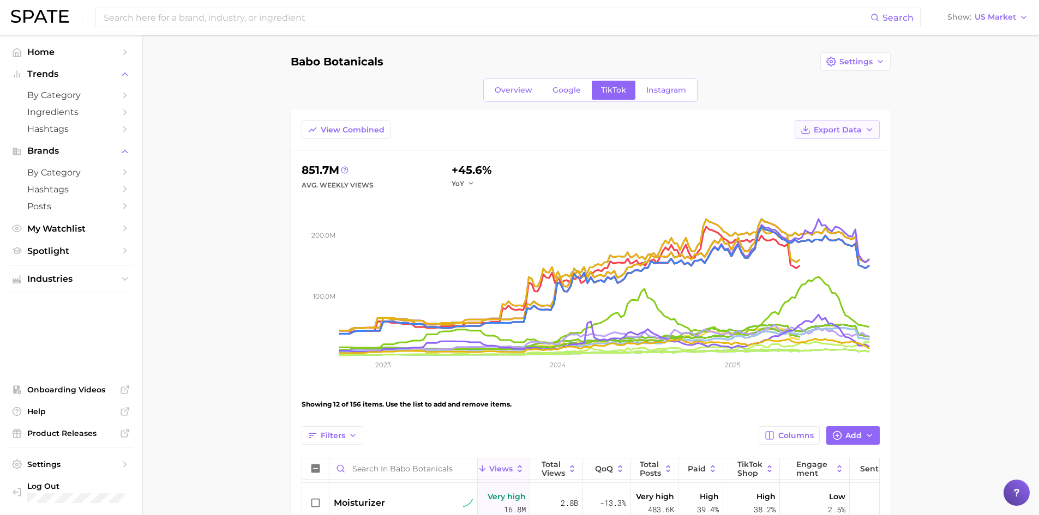
click at [837, 129] on span "Export Data" at bounding box center [837, 129] width 48 height 9
click at [801, 155] on button "Table Data CSV" at bounding box center [819, 150] width 120 height 20
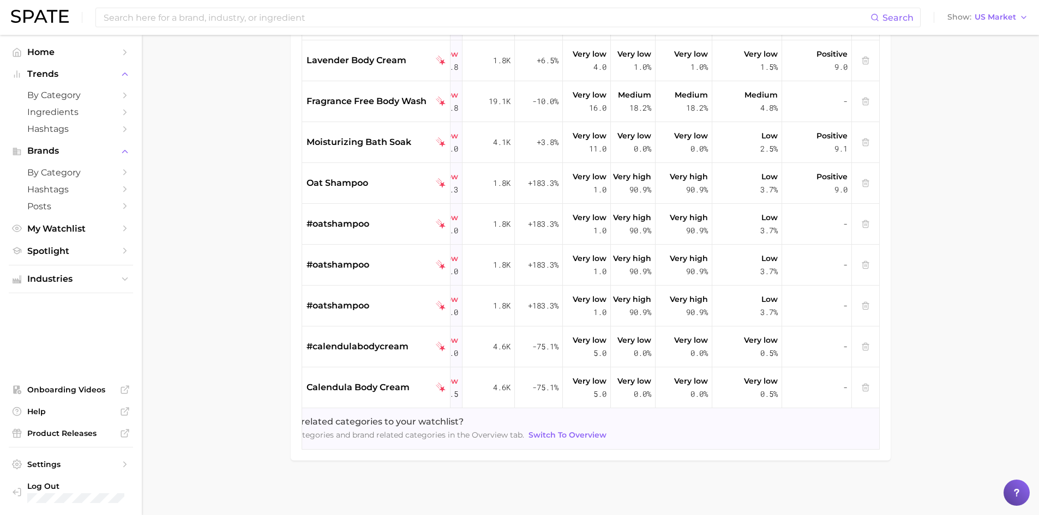
scroll to position [5935, 76]
click at [542, 431] on span "Switch to Overview" at bounding box center [567, 435] width 78 height 9
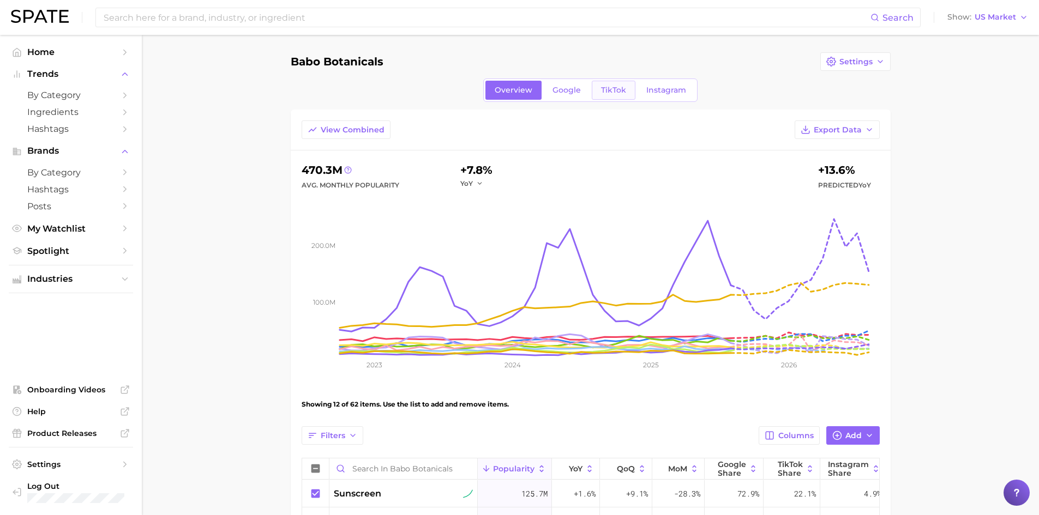
click at [623, 83] on link "TikTok" at bounding box center [614, 90] width 44 height 19
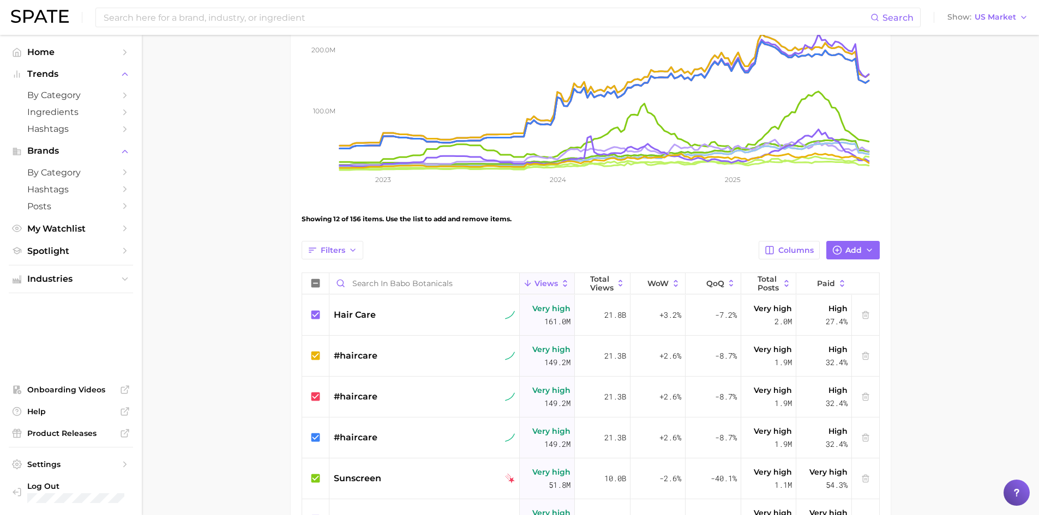
scroll to position [218, 0]
